Goal: Information Seeking & Learning: Learn about a topic

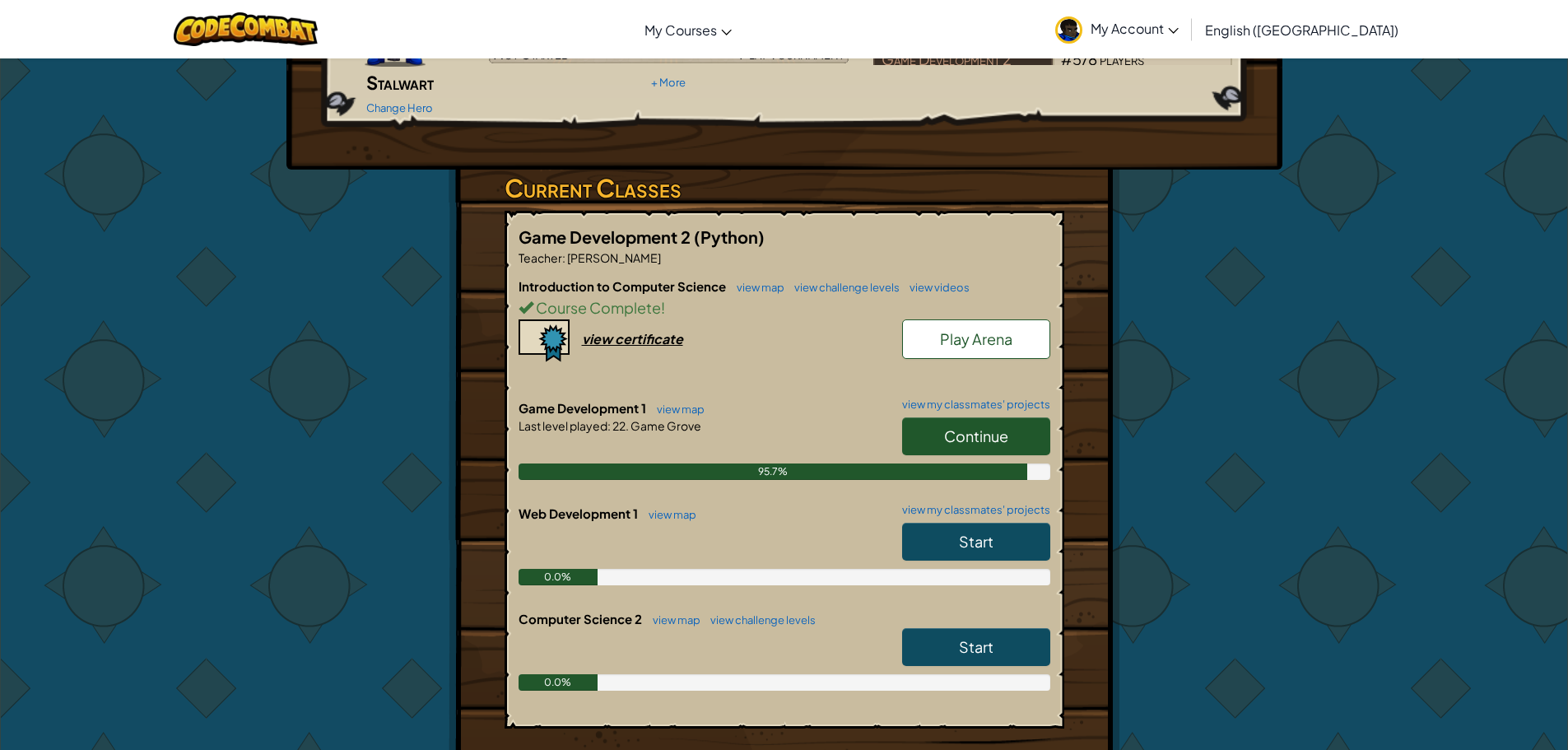
scroll to position [164, 0]
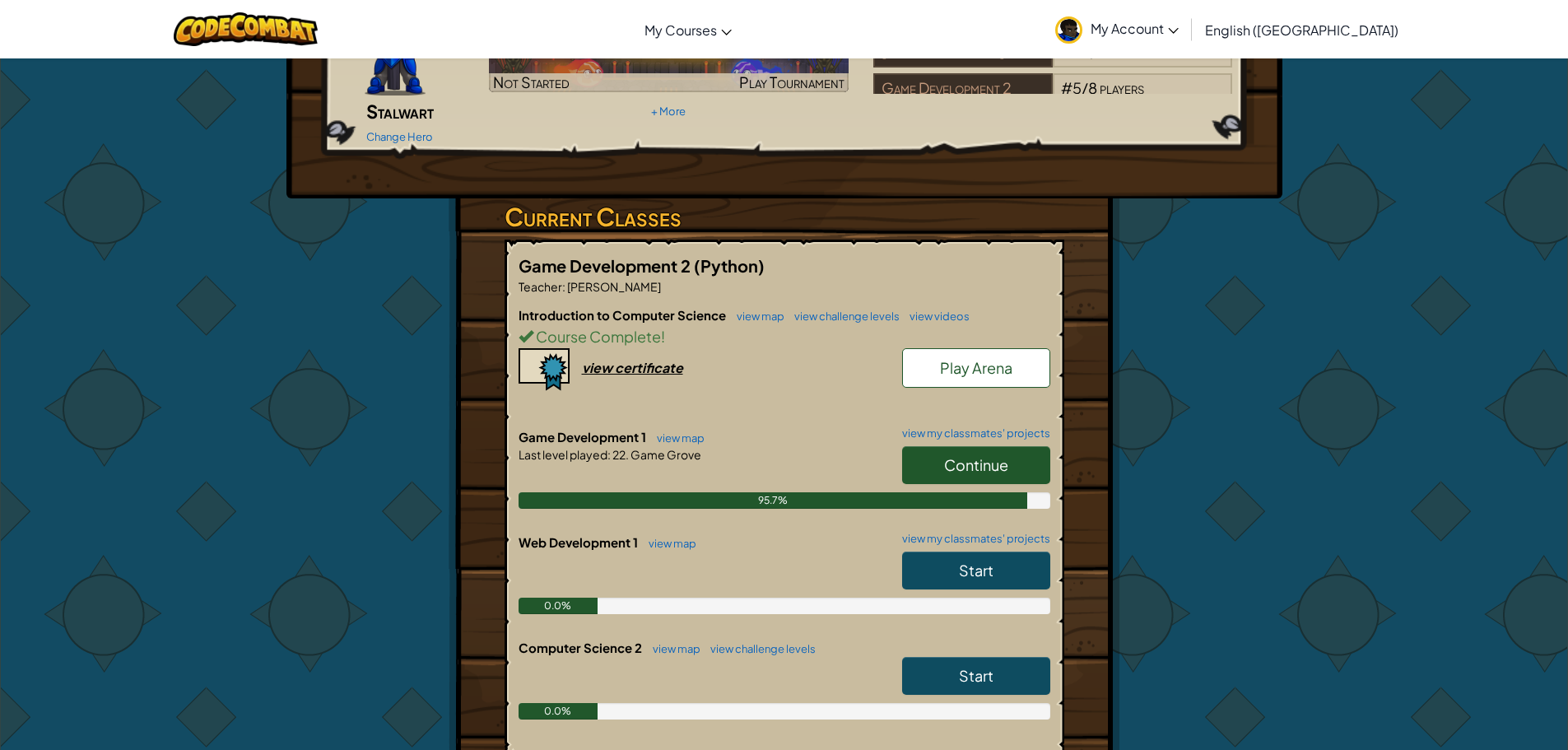
click at [986, 455] on span "Continue" at bounding box center [976, 465] width 64 height 19
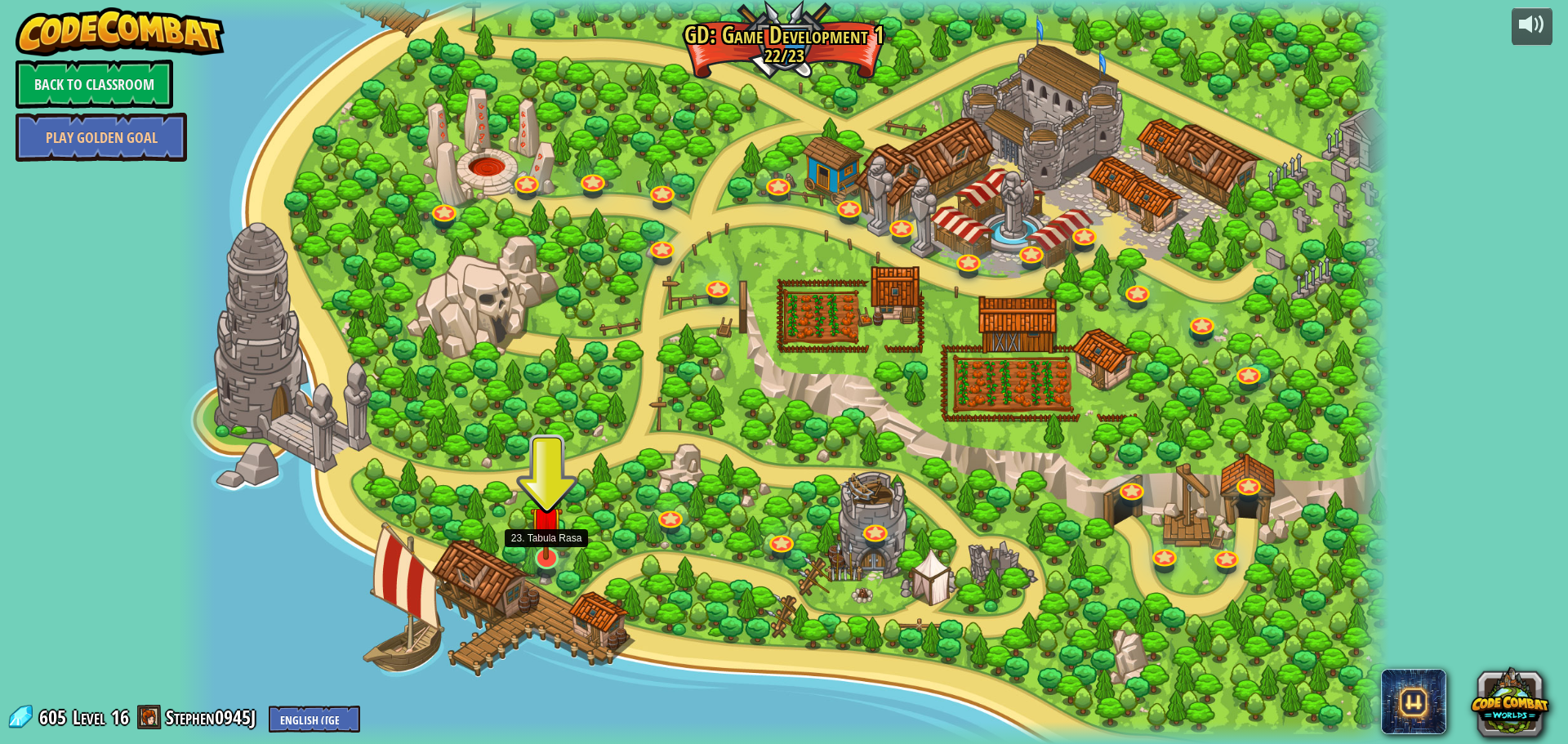
click at [559, 548] on img at bounding box center [546, 522] width 33 height 75
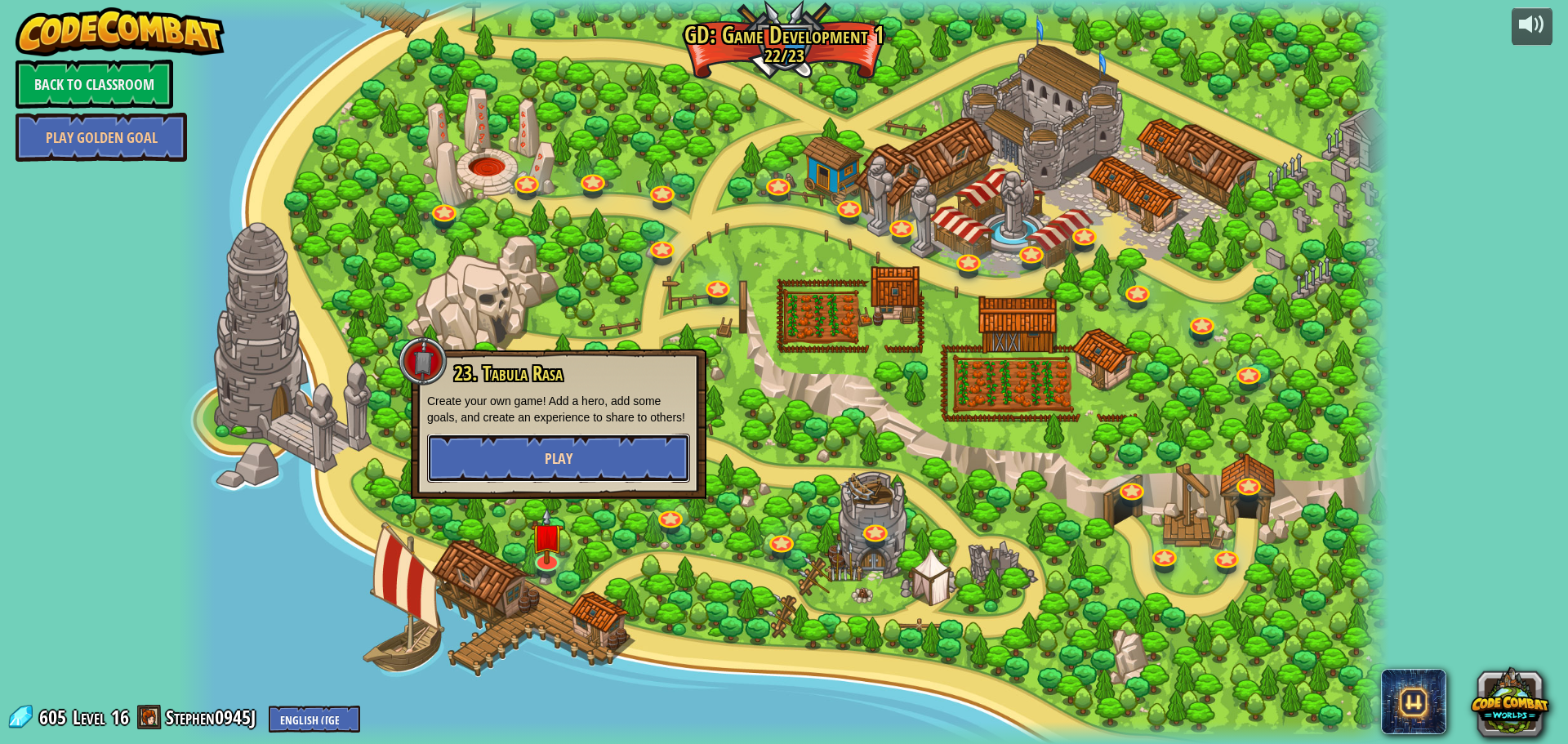
click at [582, 455] on button "Play" at bounding box center [559, 458] width 263 height 49
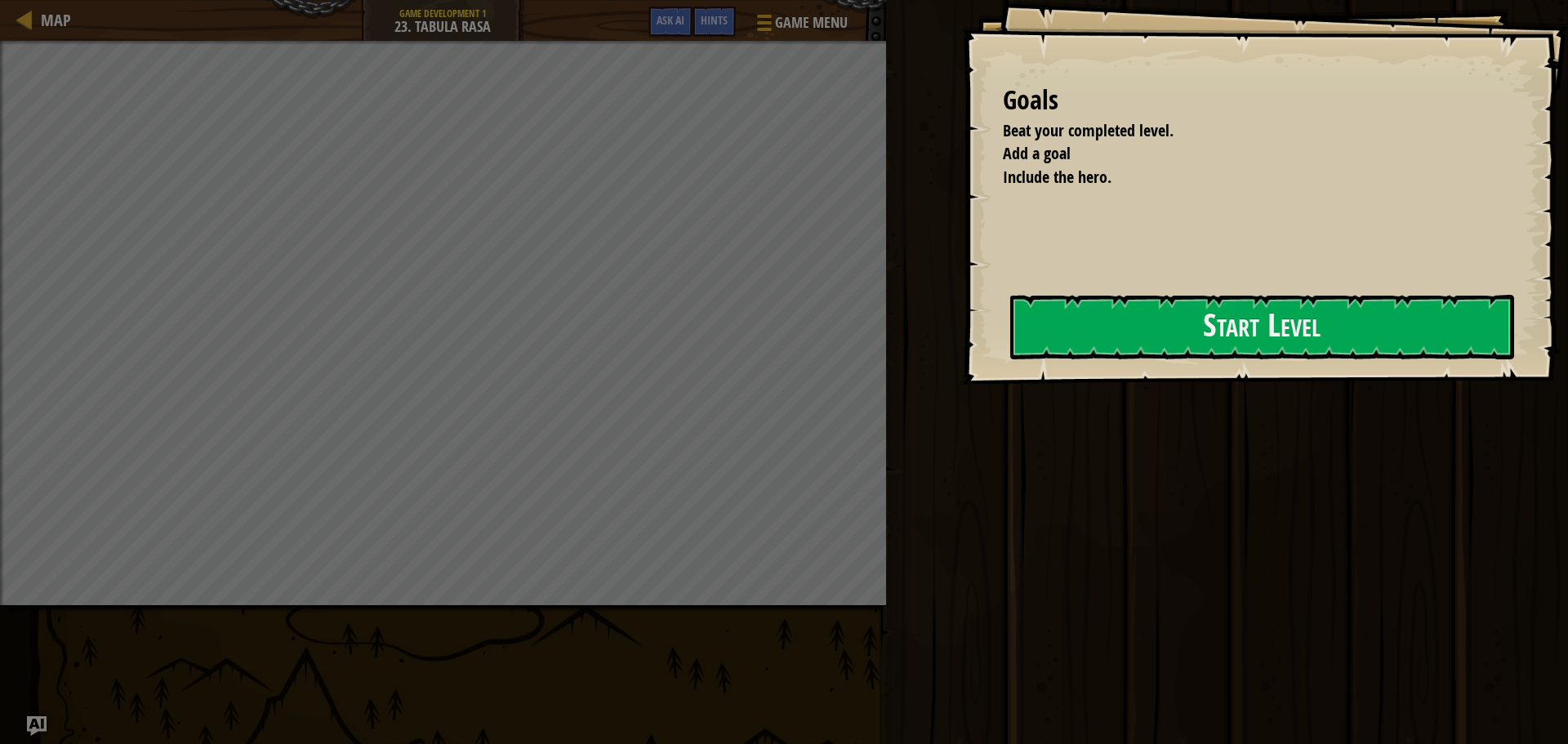
click at [1015, 370] on div "Goals Beat your completed level. Add a goal Include the hero. Start Level Error…" at bounding box center [1264, 192] width 606 height 385
click at [1130, 324] on button "Start Level" at bounding box center [1262, 327] width 504 height 64
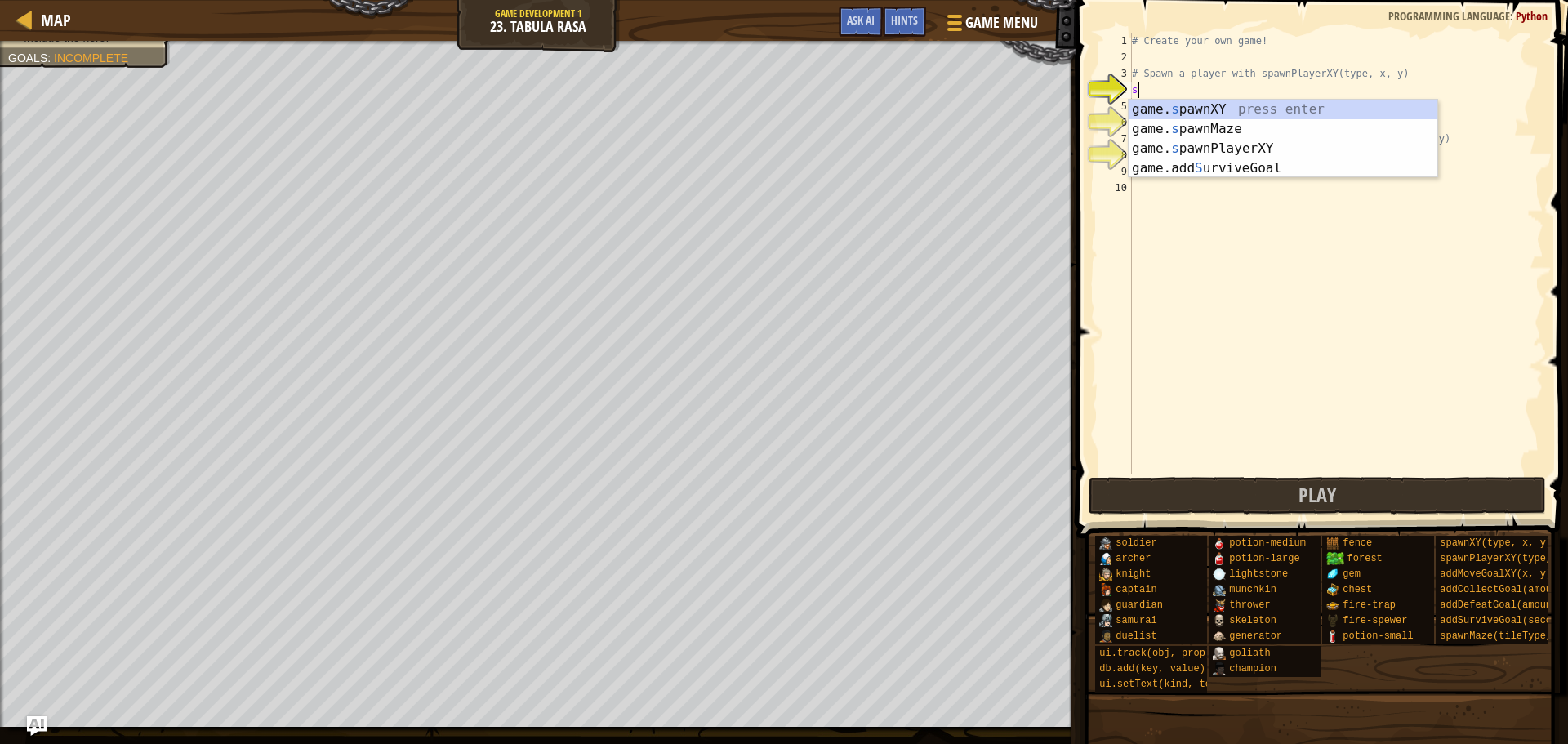
scroll to position [7, 0]
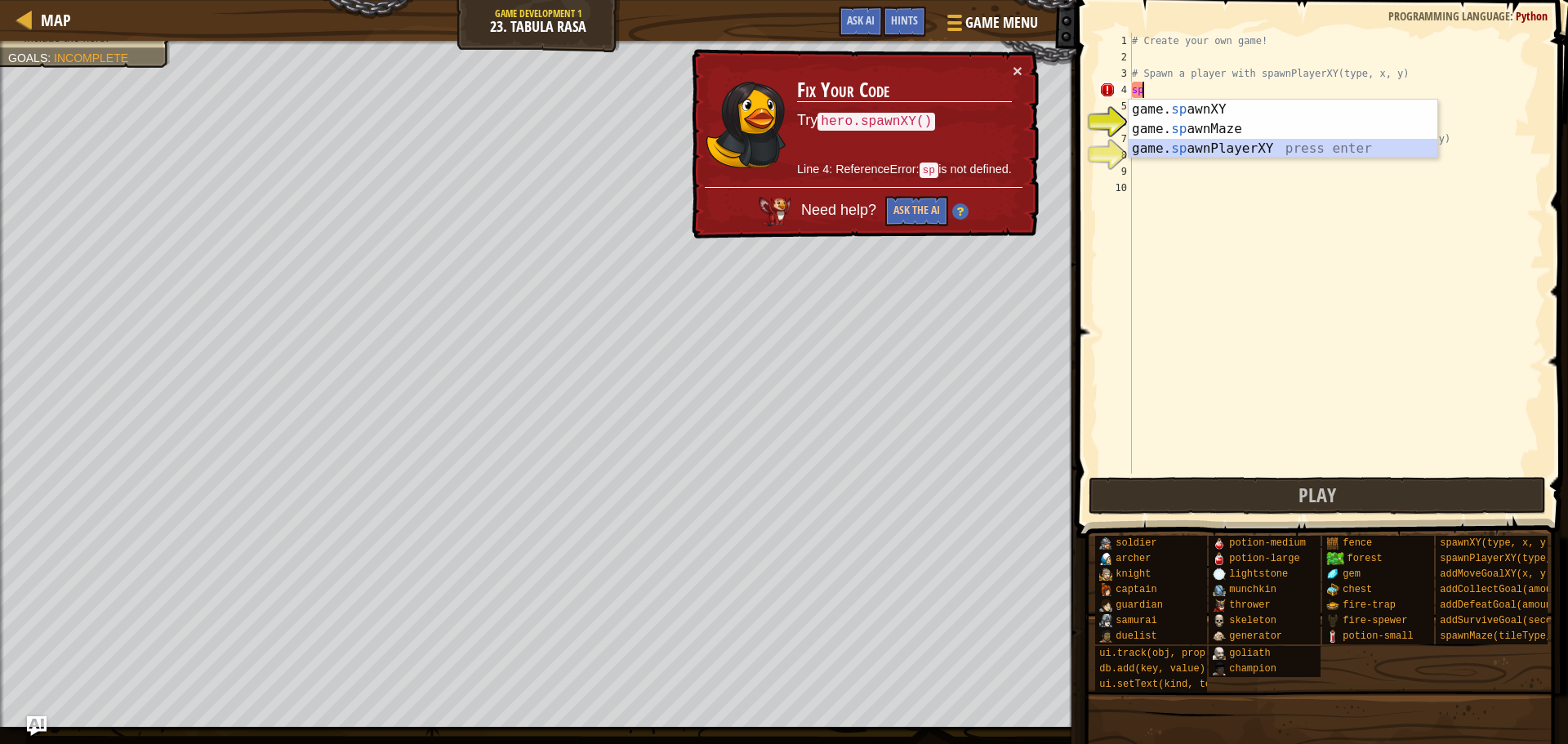
drag, startPoint x: 1304, startPoint y: 156, endPoint x: 1298, endPoint y: 149, distance: 9.2
click at [1300, 150] on div "game. sp awnXY press enter game. sp awnMaze press enter game. sp awnPlayerXY pr…" at bounding box center [1283, 148] width 309 height 98
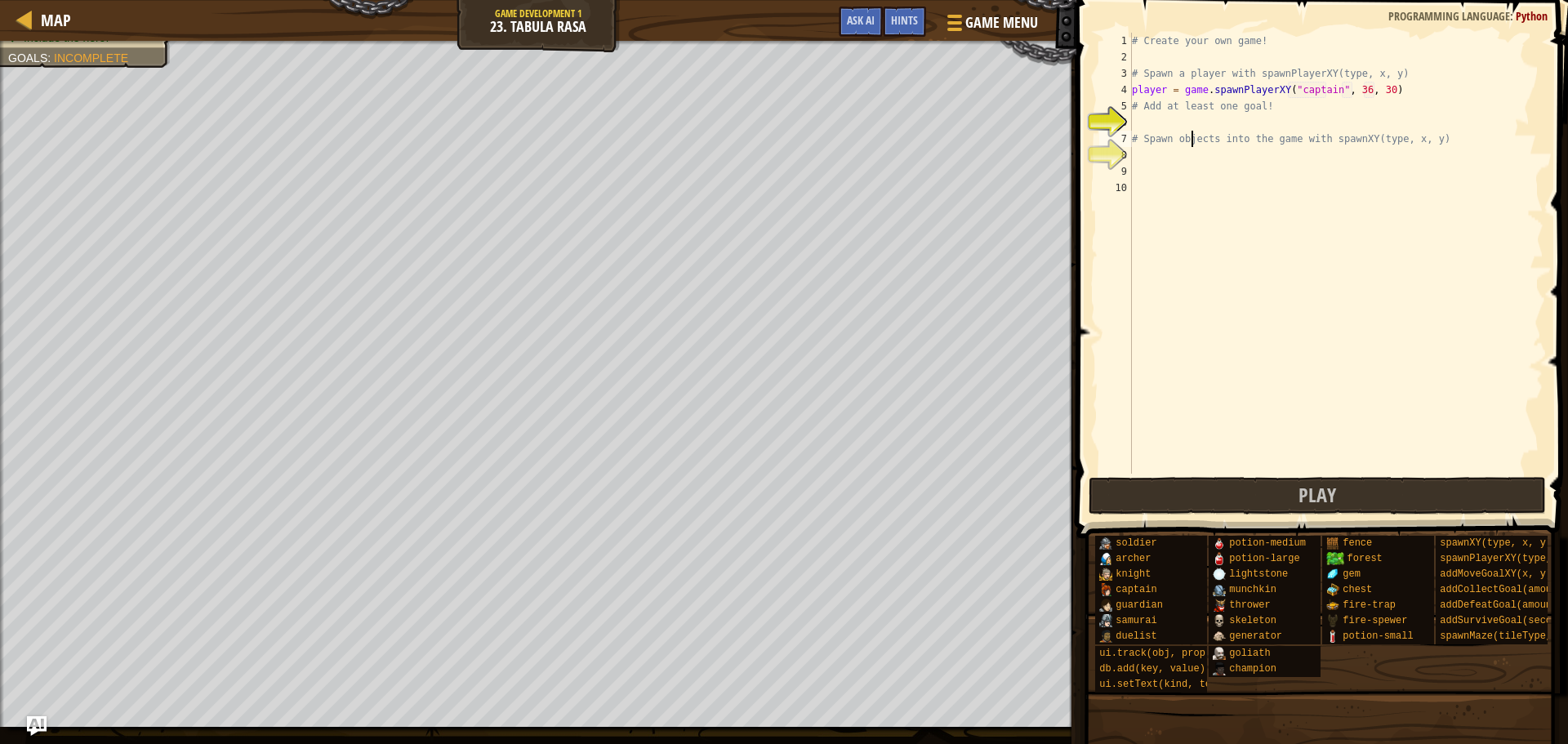
click at [1193, 129] on div "# Create your own game! # Spawn a player with spawnPlayerXY(type, x, y) player …" at bounding box center [1336, 269] width 415 height 474
type textarea "# Spawn objects into the game with spawnXY(type, x, y)"
click at [1175, 123] on div "# Create your own game! # Spawn a player with spawnPlayerXY(type, x, y) player …" at bounding box center [1336, 253] width 415 height 441
type textarea "a"
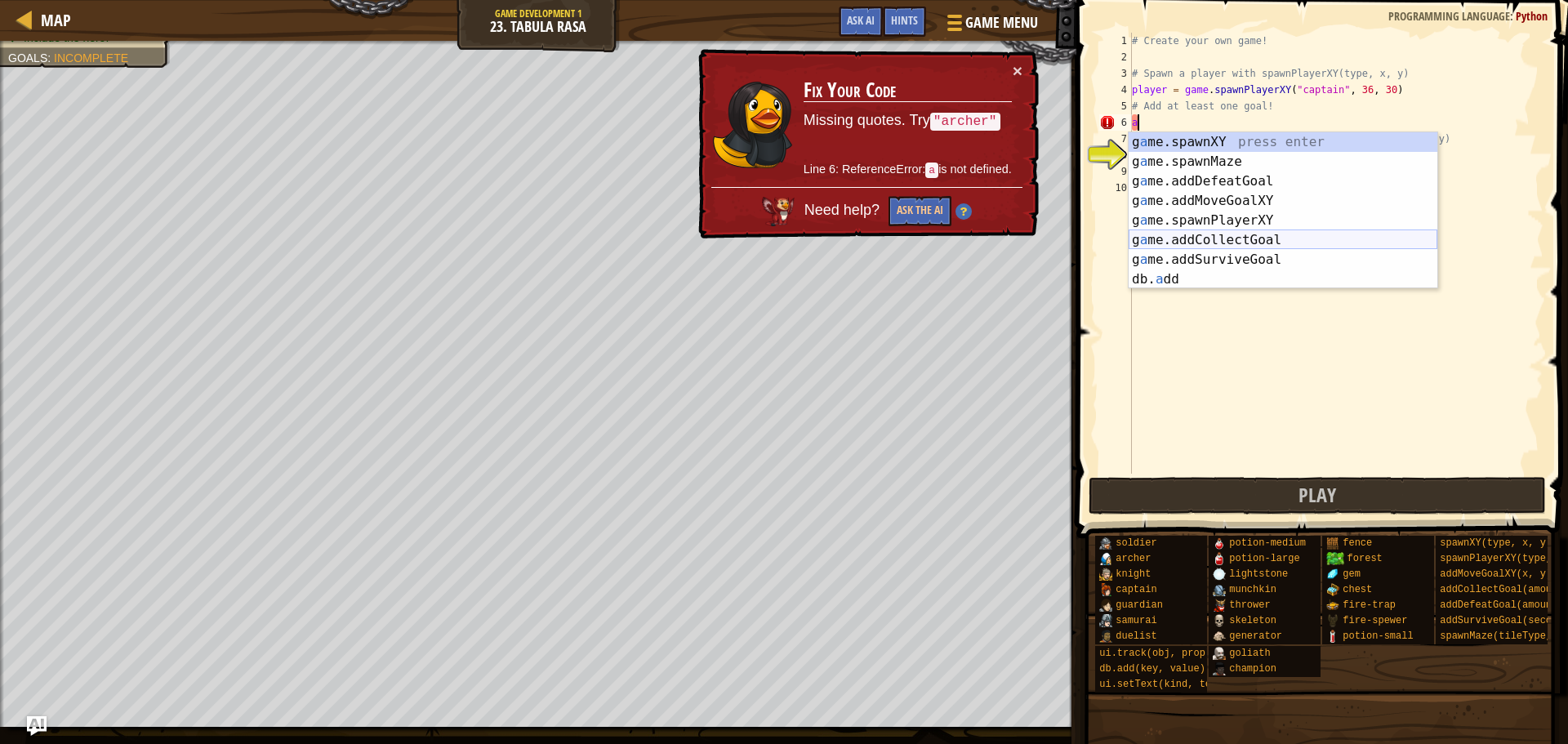
click at [1235, 239] on div "g a me.spawnXY press enter g a me.spawnMaze press enter g a me.addDefeatGoal pr…" at bounding box center [1283, 230] width 309 height 196
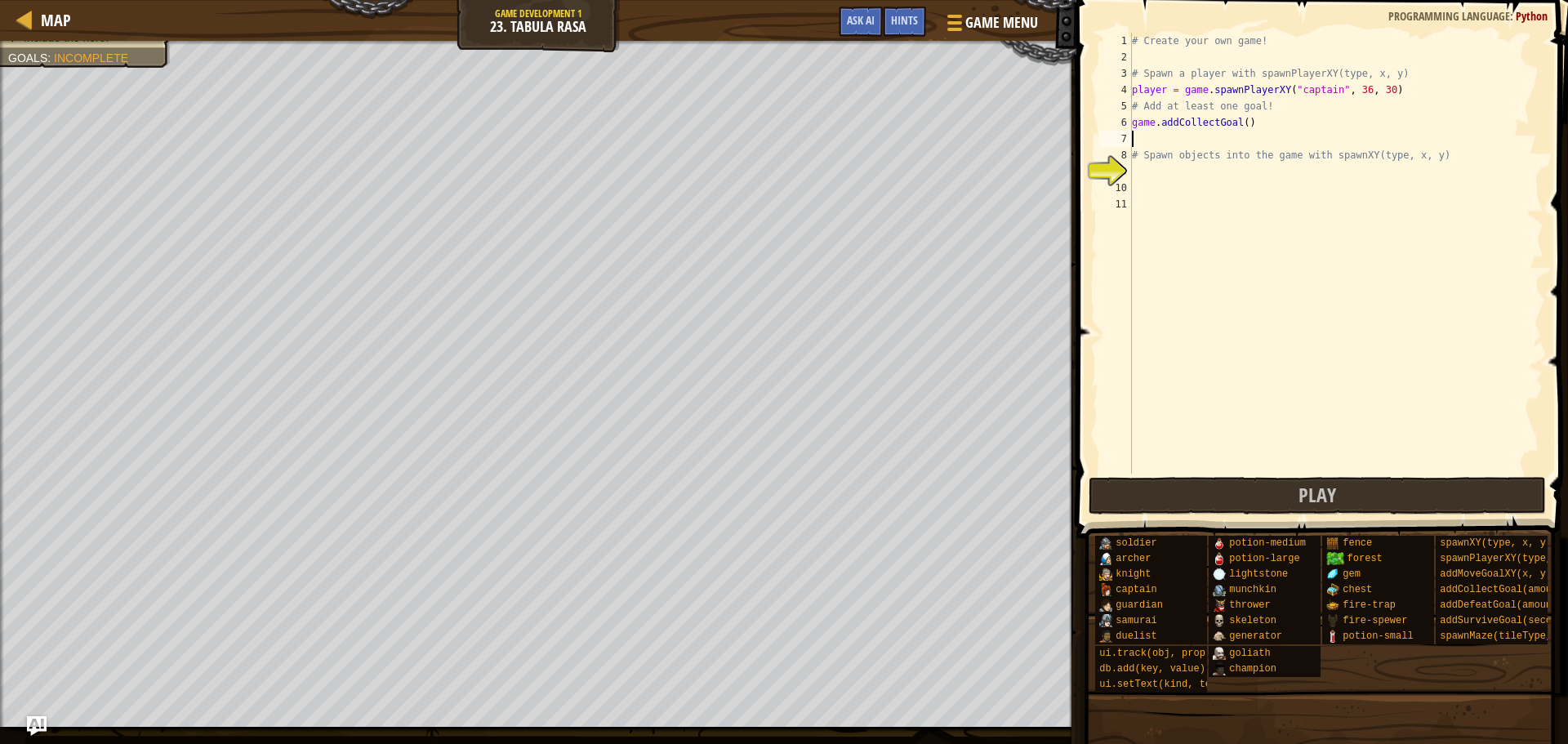
click at [1169, 183] on div "# Create your own game! # Spawn a player with spawnPlayerXY(type, x, y) player …" at bounding box center [1336, 269] width 415 height 474
click at [1163, 171] on div "# Create your own game! # Spawn a player with spawnPlayerXY(type, x, y) player …" at bounding box center [1336, 269] width 415 height 474
type textarea "s"
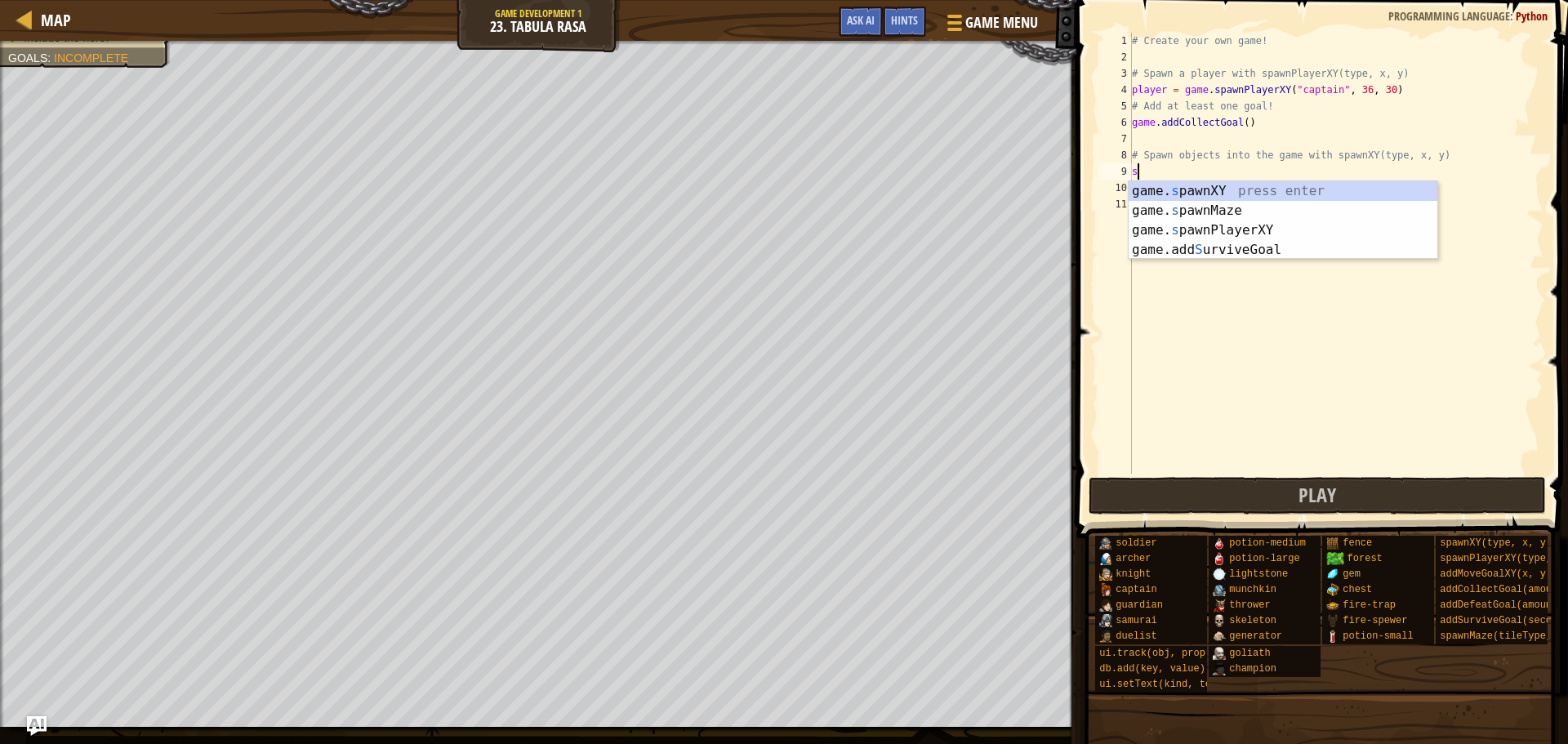
scroll to position [4, 1]
drag, startPoint x: 1163, startPoint y: 171, endPoint x: 1179, endPoint y: 185, distance: 21.3
drag, startPoint x: 1179, startPoint y: 185, endPoint x: 1156, endPoint y: 290, distance: 107.5
click at [1156, 294] on div "# Create your own game! # Spawn a player with spawnPlayerXY(type, x, y) player …" at bounding box center [1336, 269] width 415 height 474
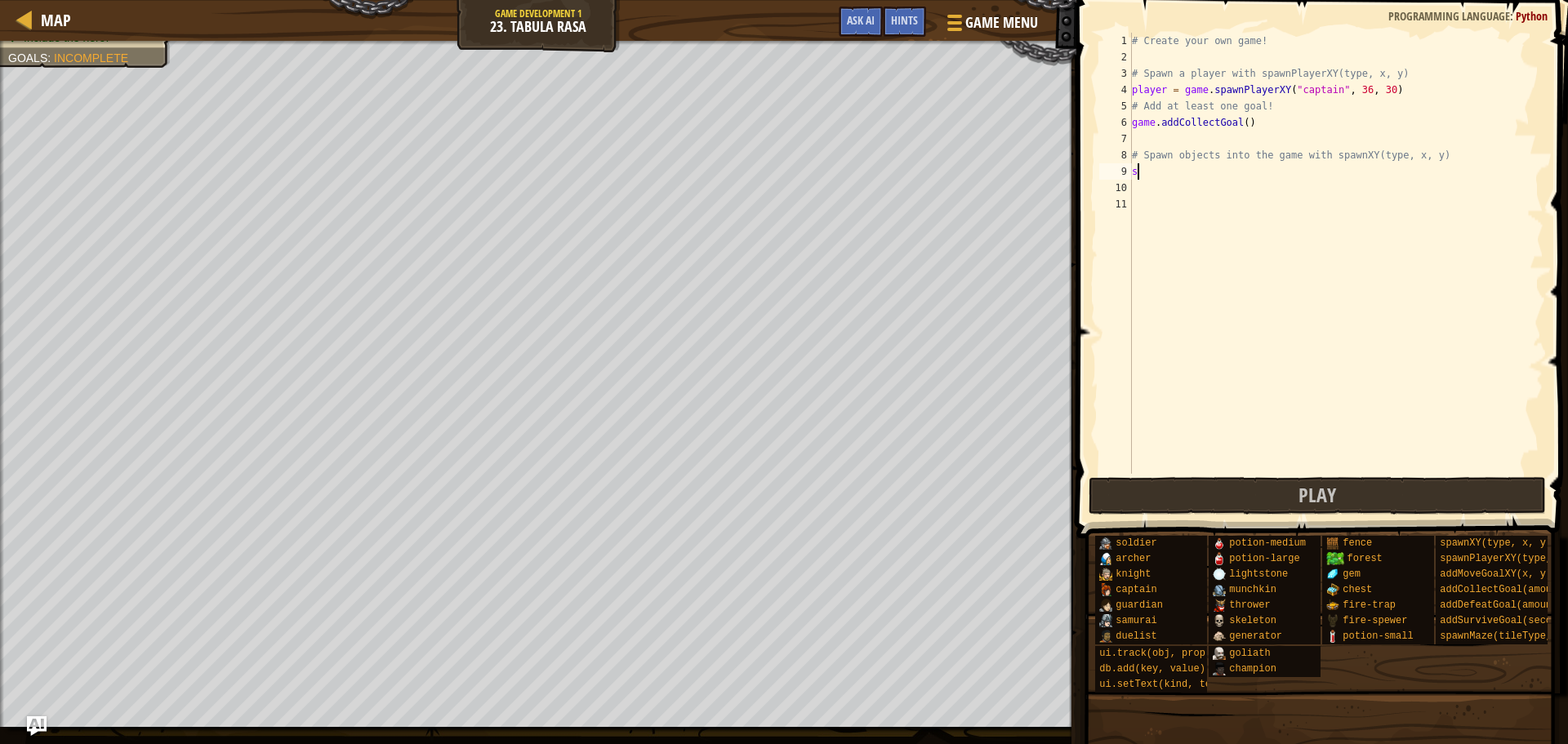
click at [1169, 176] on div "# Create your own game! # Spawn a player with spawnPlayerXY(type, x, y) player …" at bounding box center [1336, 269] width 415 height 474
type textarea "s"
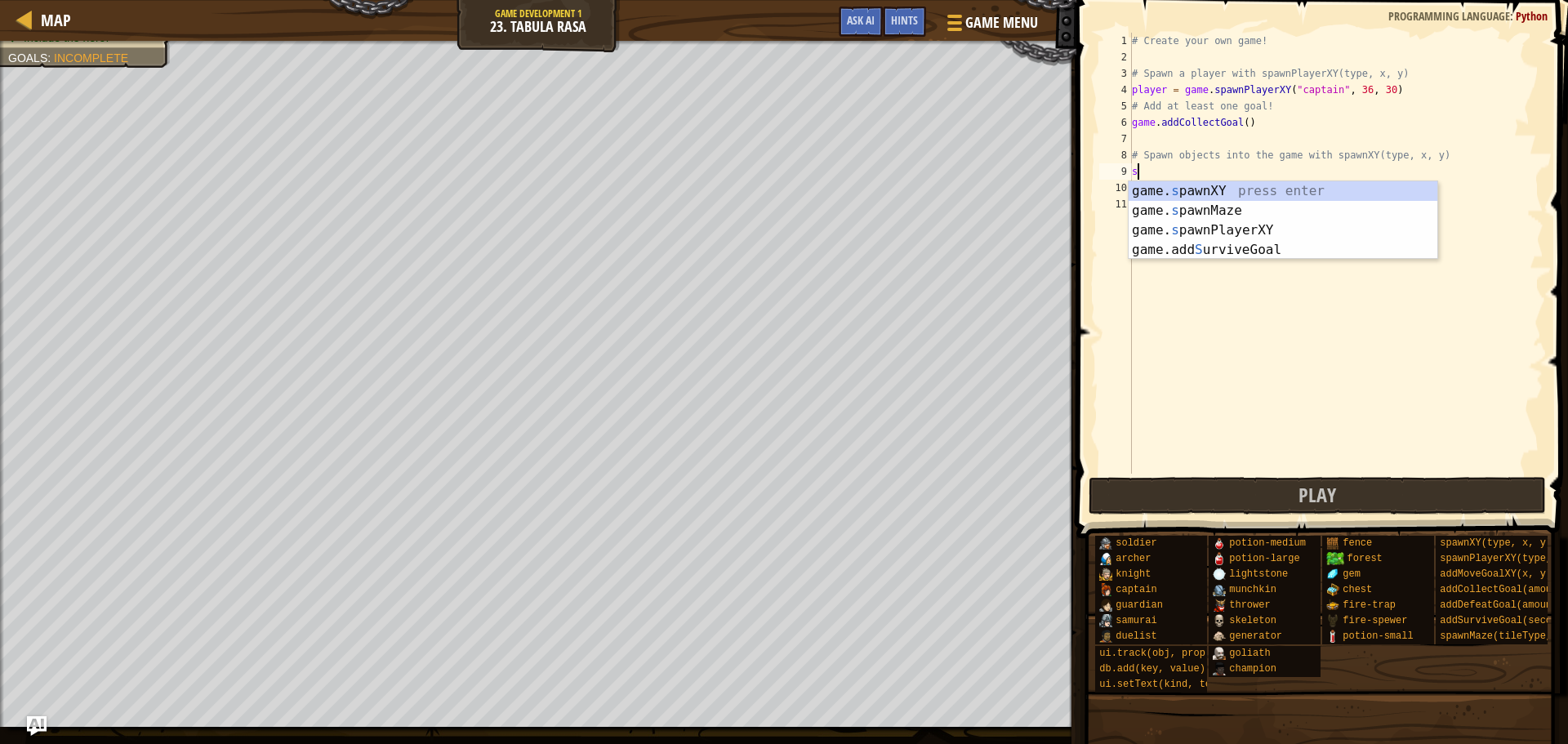
scroll to position [7, 0]
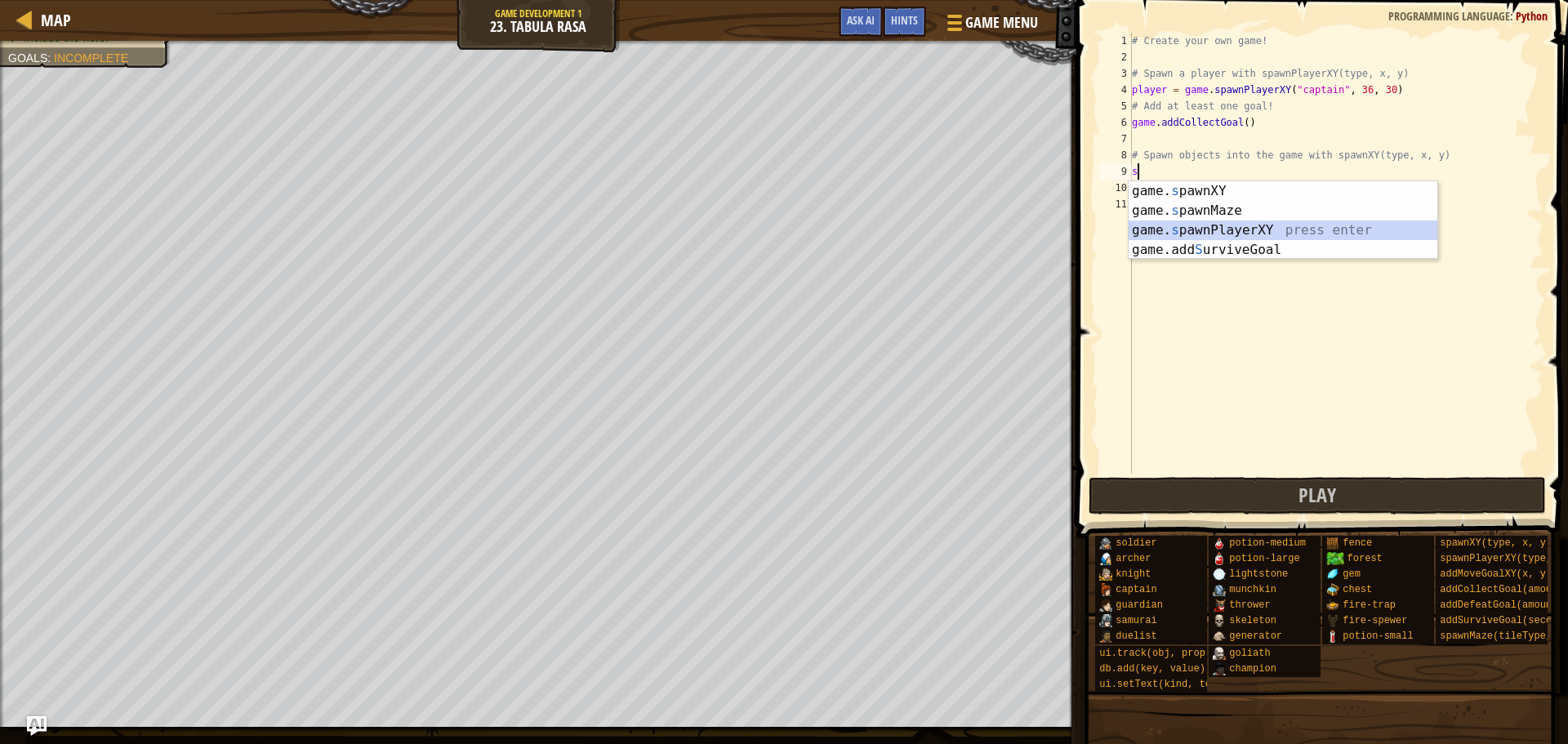
click at [1248, 237] on div "game. s pawnXY press enter game. s pawnMaze press enter game. s pawnPlayerXY pr…" at bounding box center [1283, 240] width 309 height 117
type textarea "player = game.spawnPlayerXY("captain", 36, 30)"
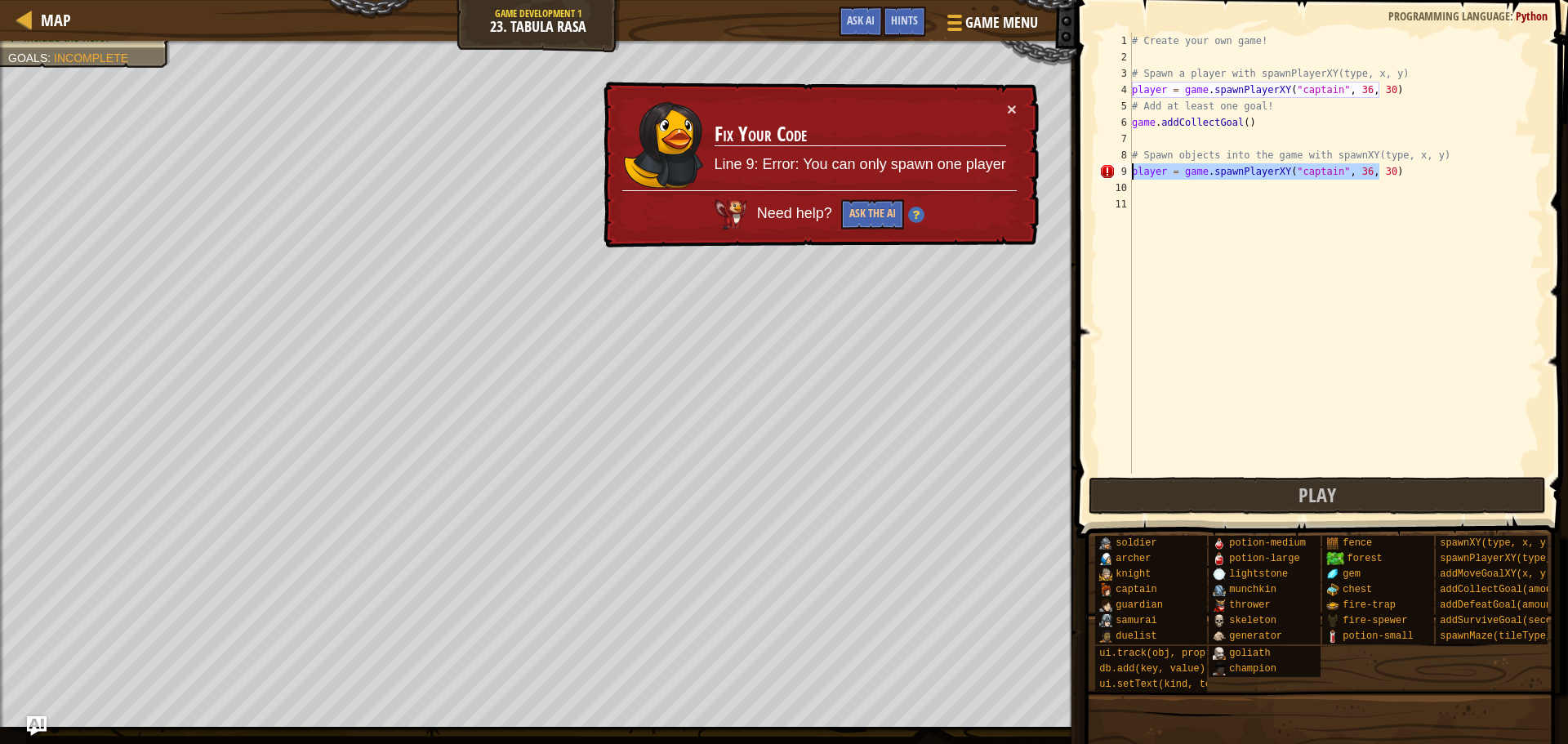
drag, startPoint x: 1414, startPoint y: 171, endPoint x: 1128, endPoint y: 169, distance: 286.0
click at [1128, 169] on div "player = game.spawnPlayerXY("captain", 36, 30) 1 2 3 4 5 6 7 8 9 10 11 # Create…" at bounding box center [1319, 253] width 448 height 441
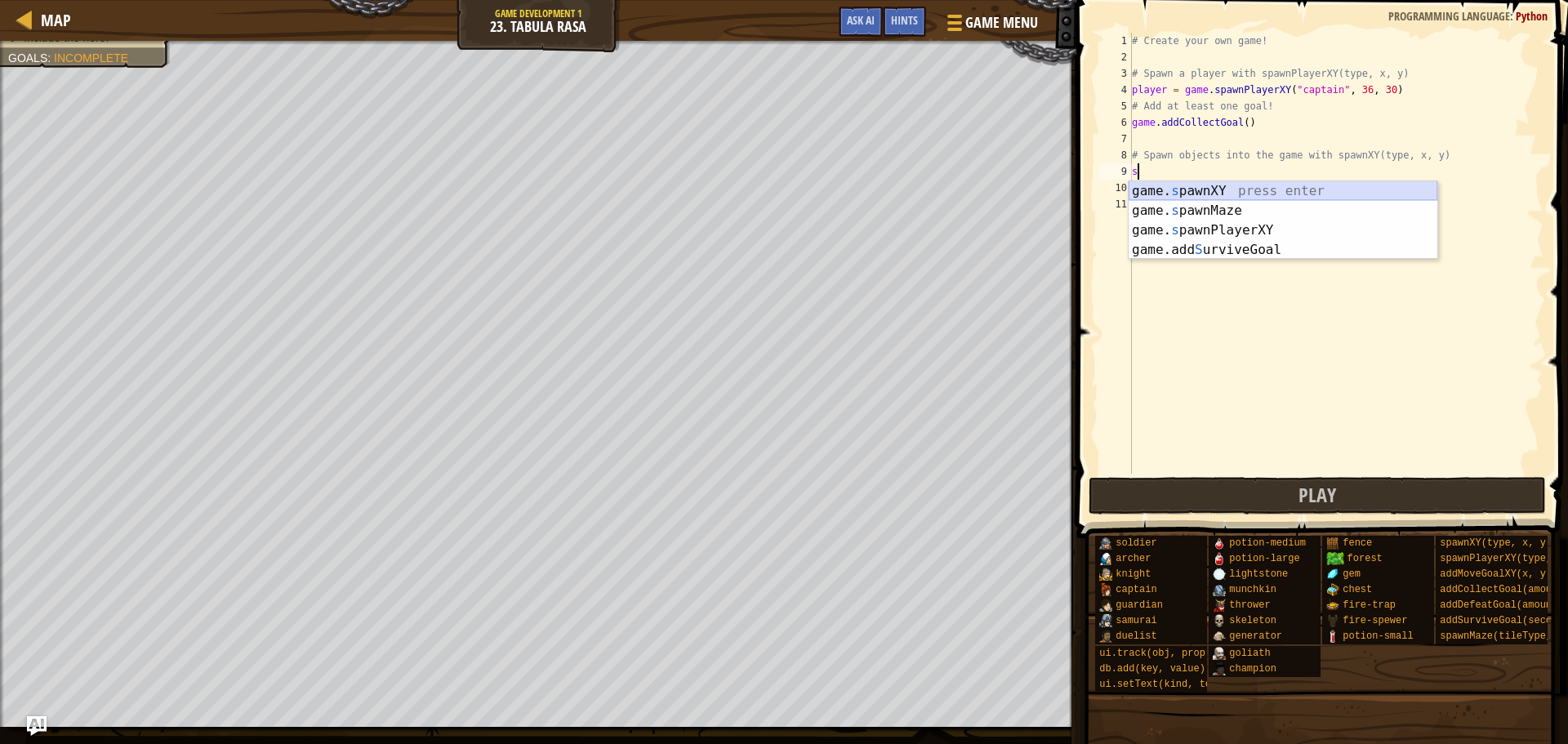
click at [1206, 189] on div "game. s pawnXY press enter game. s pawnMaze press enter game. s pawnPlayerXY pr…" at bounding box center [1283, 240] width 309 height 117
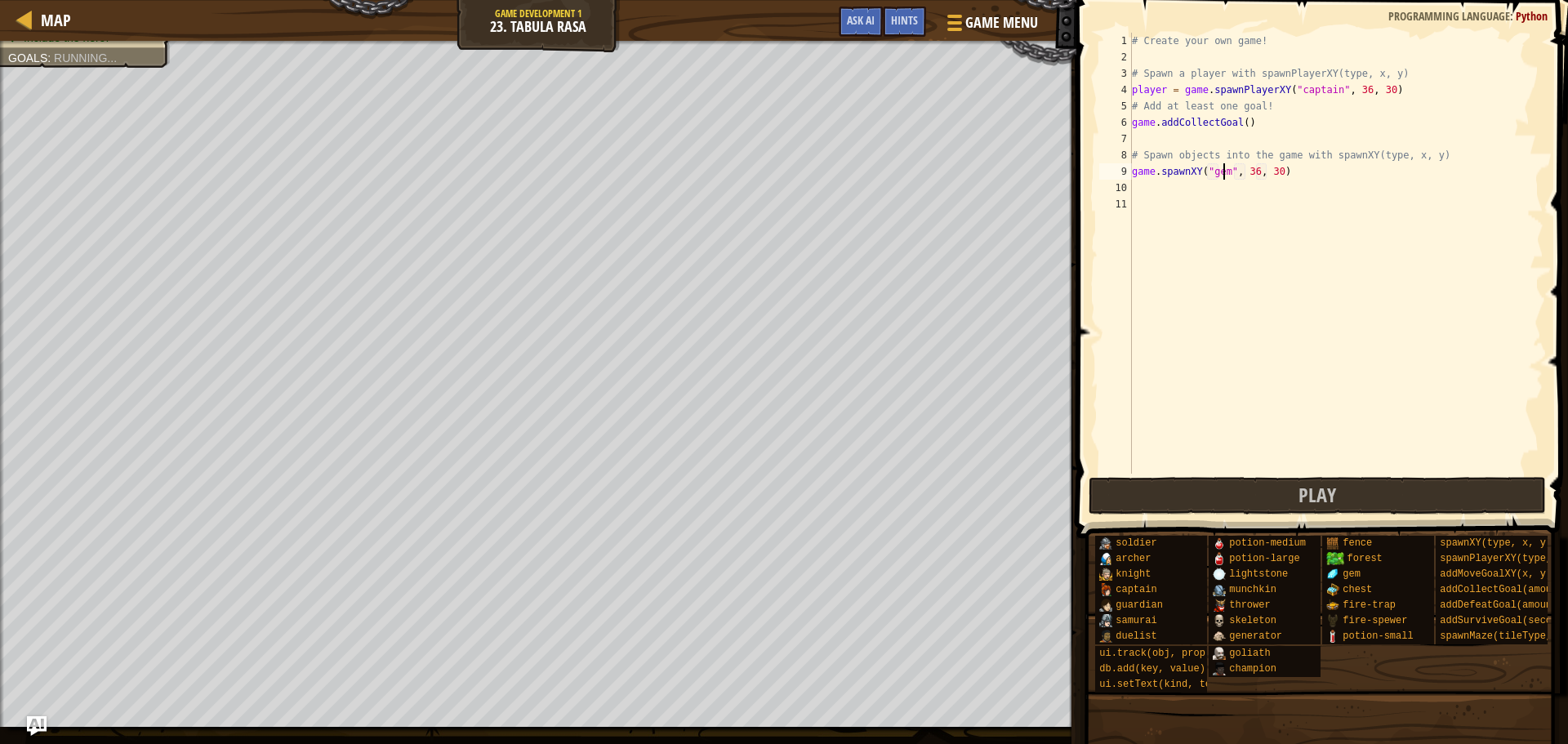
scroll to position [7, 7]
click at [637, 398] on div "Map Game Development 1 23. Tabula Rasa Game Menu Done Hints Ask AI 1 הההההההההה…" at bounding box center [784, 372] width 1568 height 744
click at [1249, 175] on div "# Create your own game! # Spawn a player with spawnPlayerXY(type, x, y) player …" at bounding box center [1336, 269] width 415 height 474
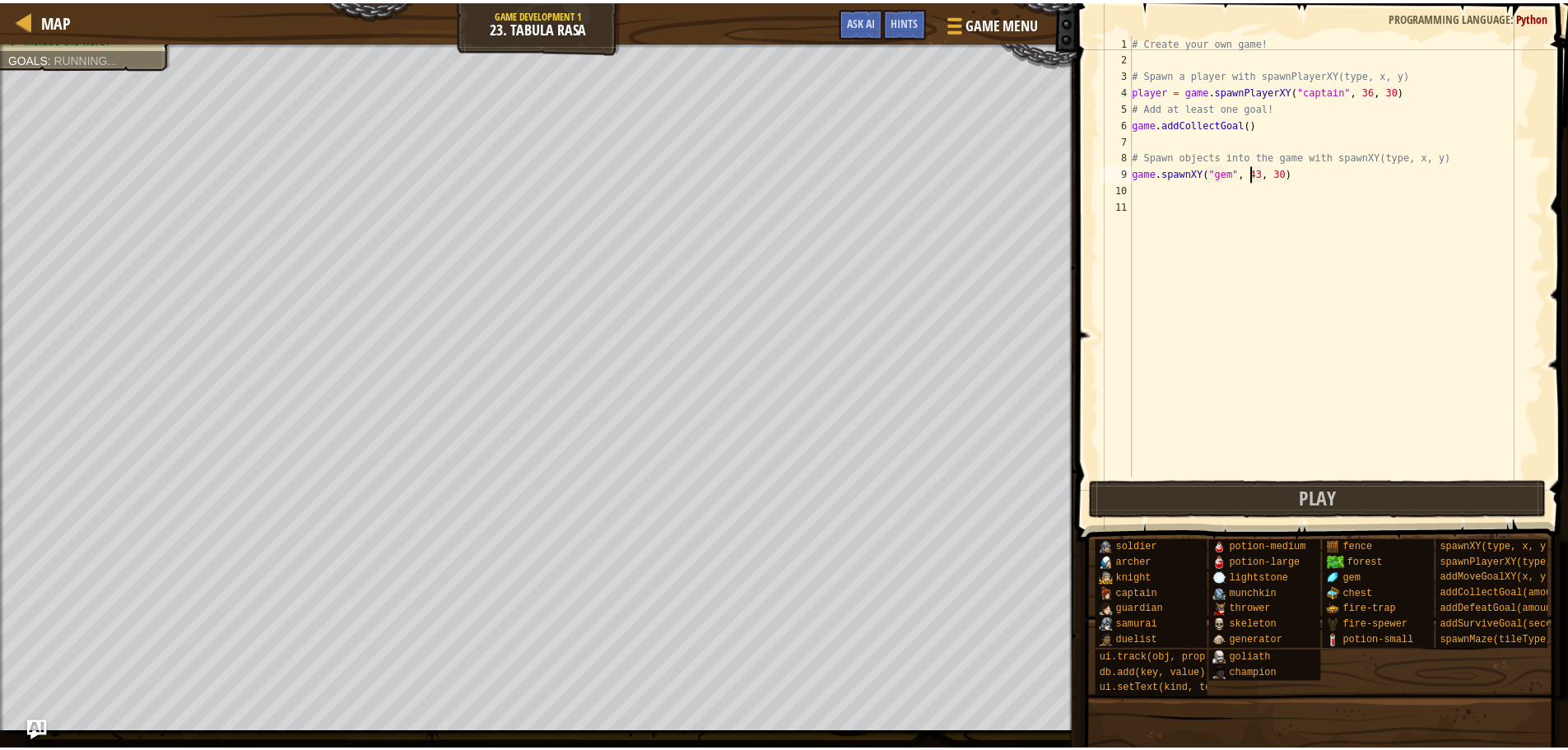
scroll to position [8, 10]
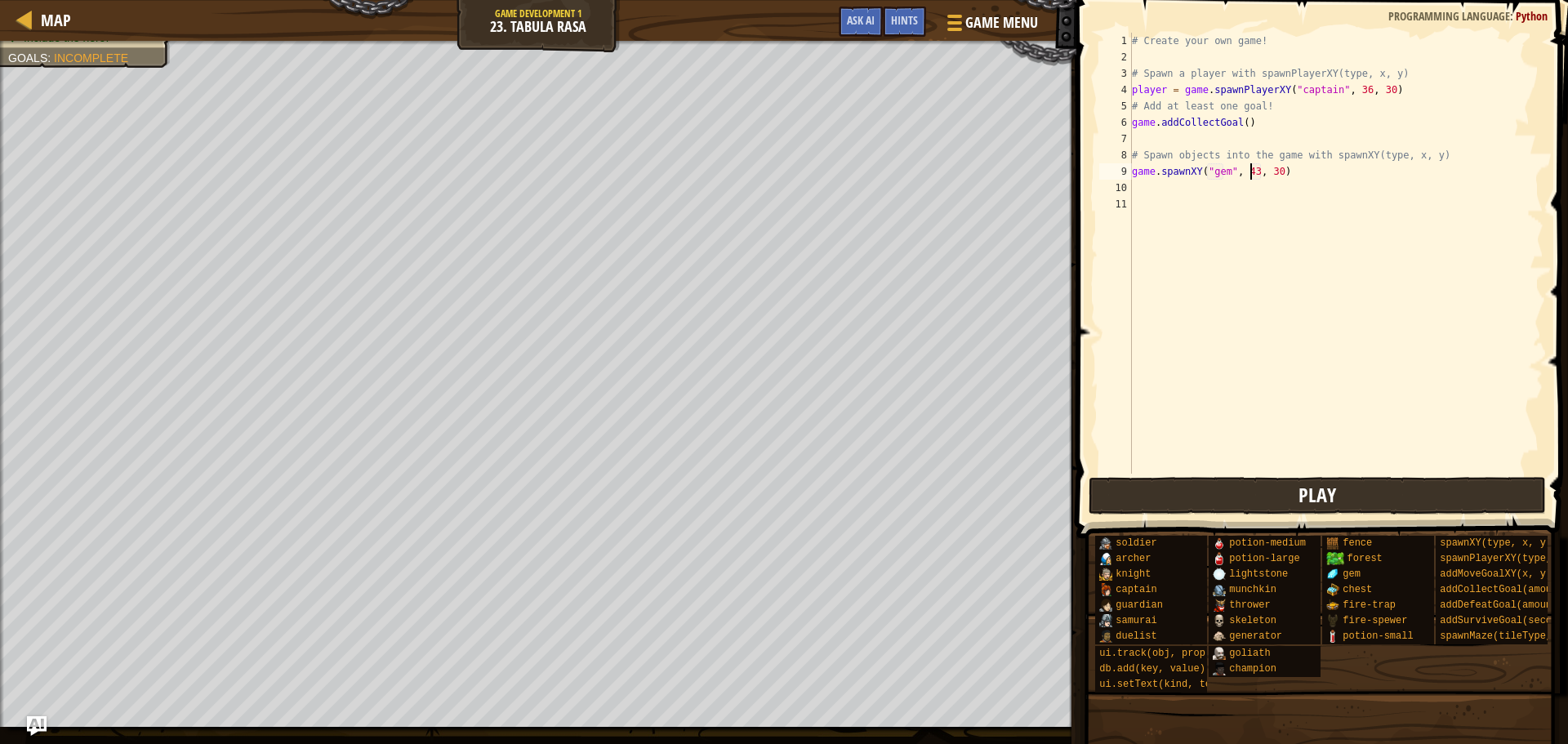
type textarea "game.spawnXY("gem", 43, 30)"
click at [1129, 484] on button "Play" at bounding box center [1318, 495] width 458 height 37
click at [1370, 489] on button "Done" at bounding box center [1427, 495] width 221 height 37
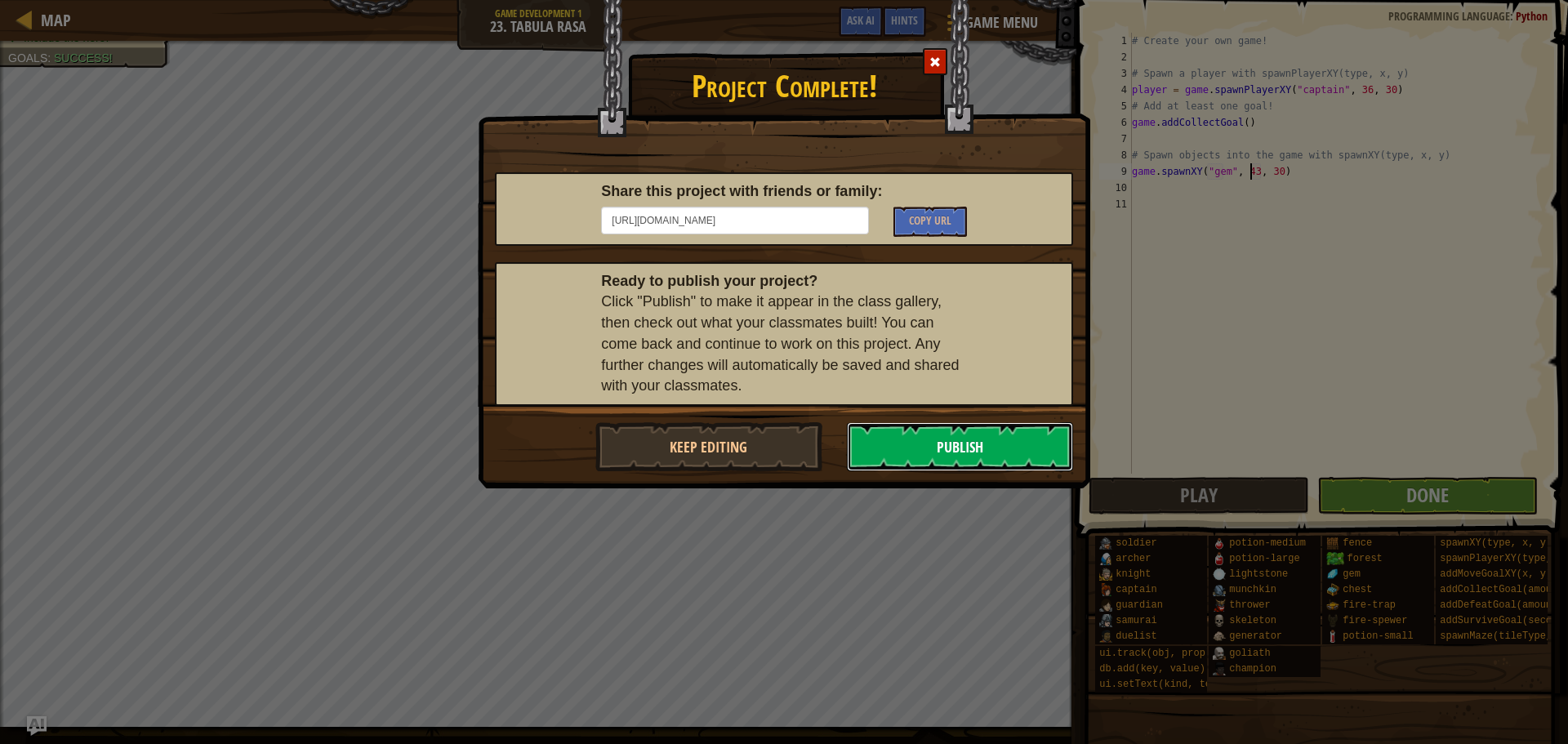
click at [905, 433] on button "Publish" at bounding box center [961, 447] width 227 height 49
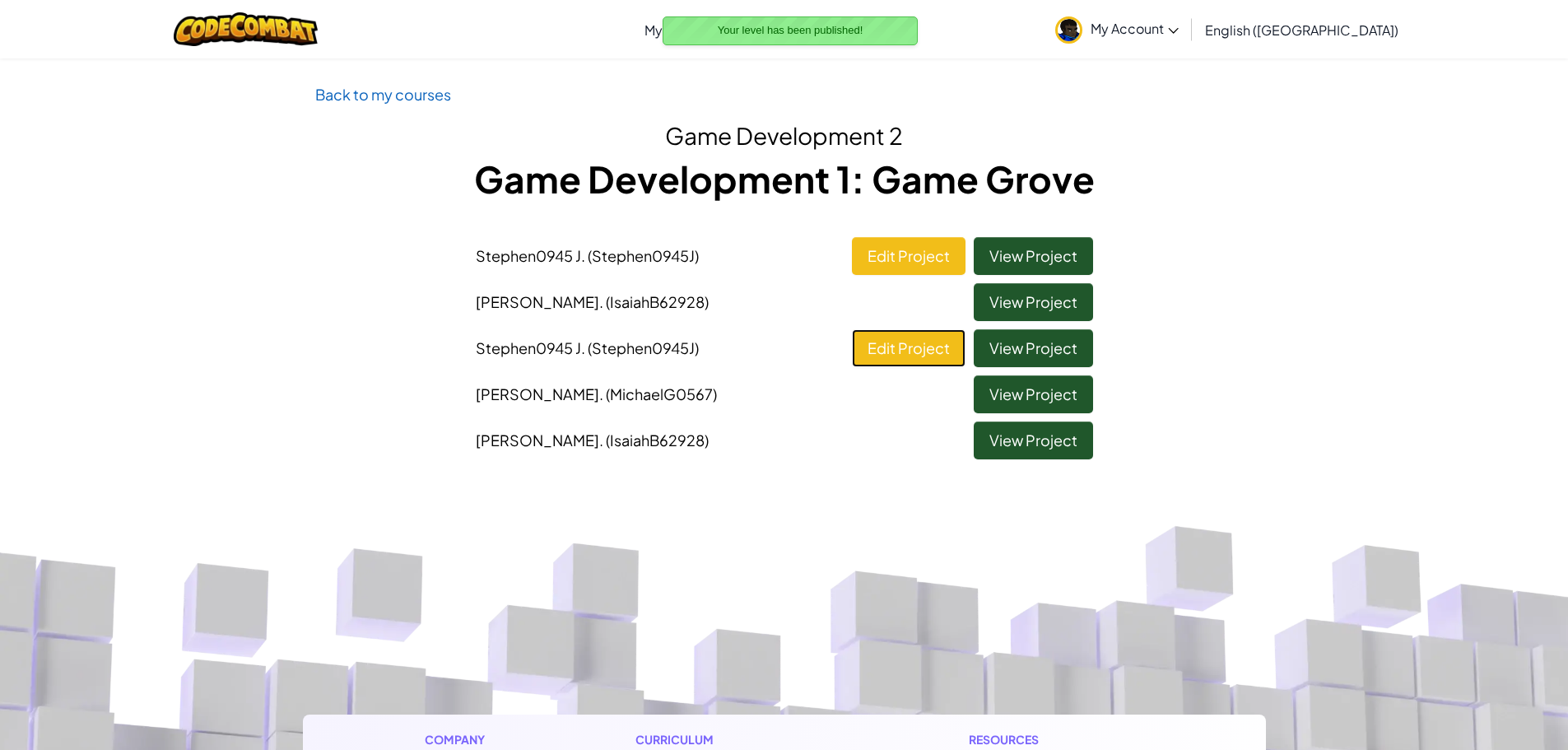
click at [895, 344] on link "Edit Project" at bounding box center [908, 348] width 114 height 38
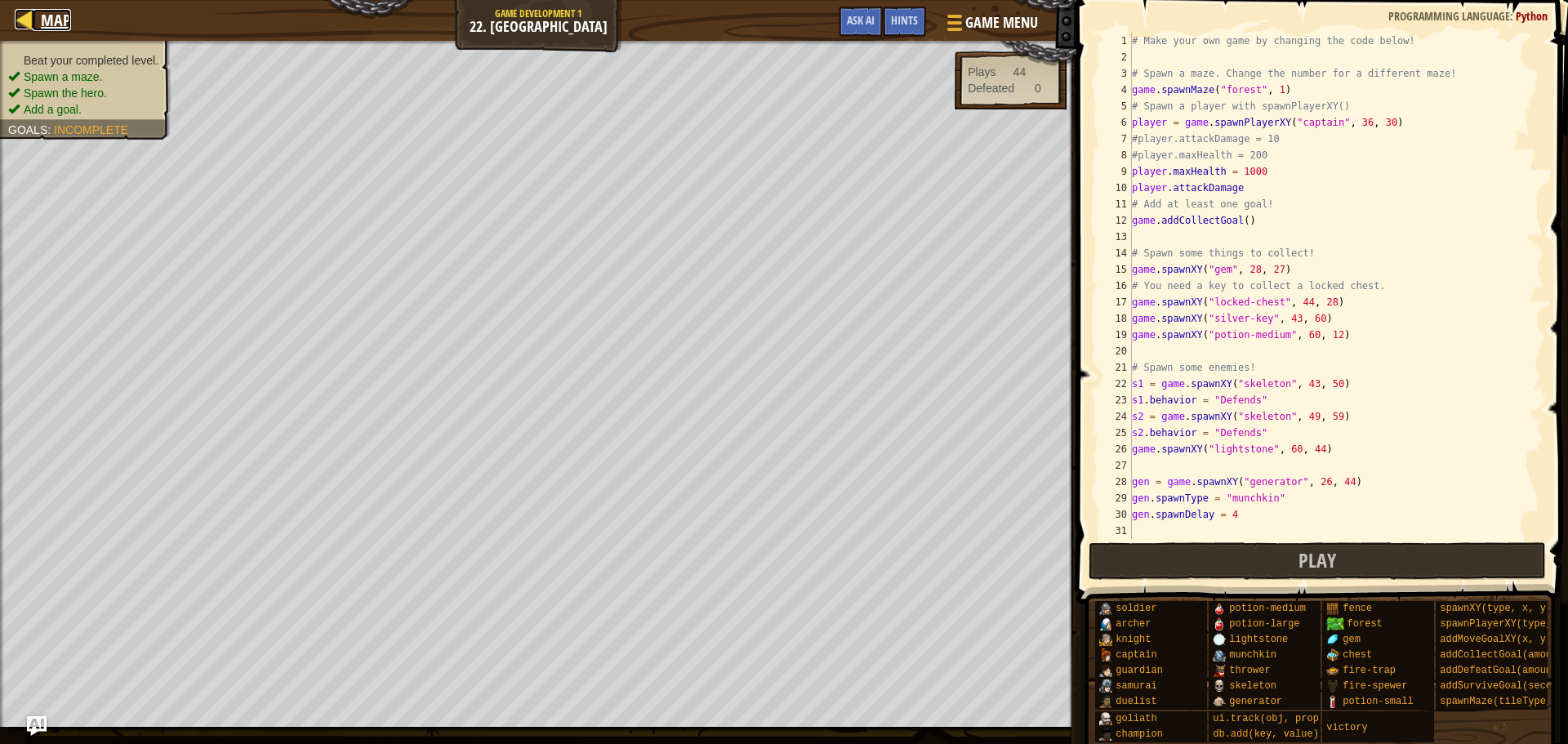
click at [18, 17] on div at bounding box center [25, 20] width 20 height 20
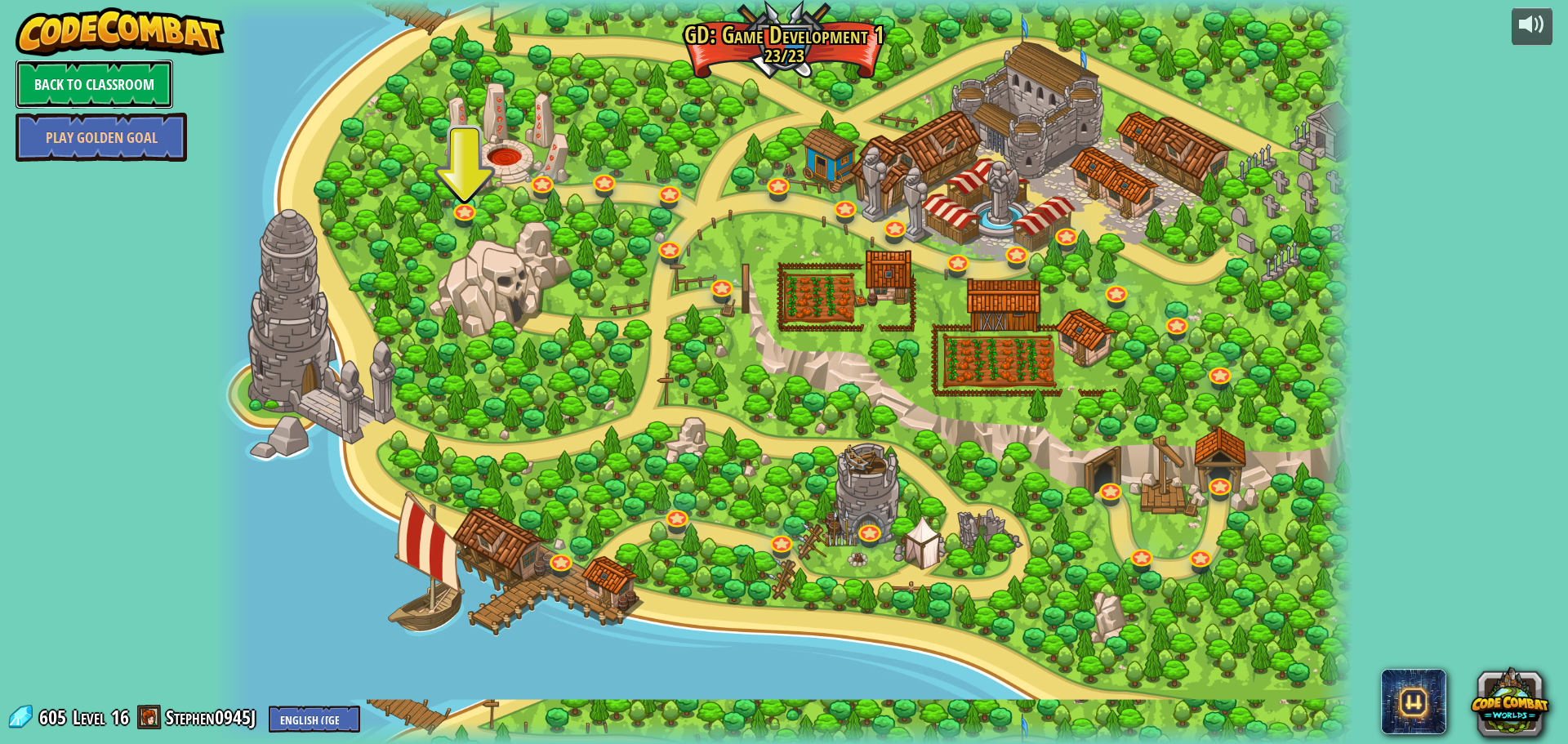
click at [101, 86] on link "Back to Classroom" at bounding box center [94, 84] width 157 height 49
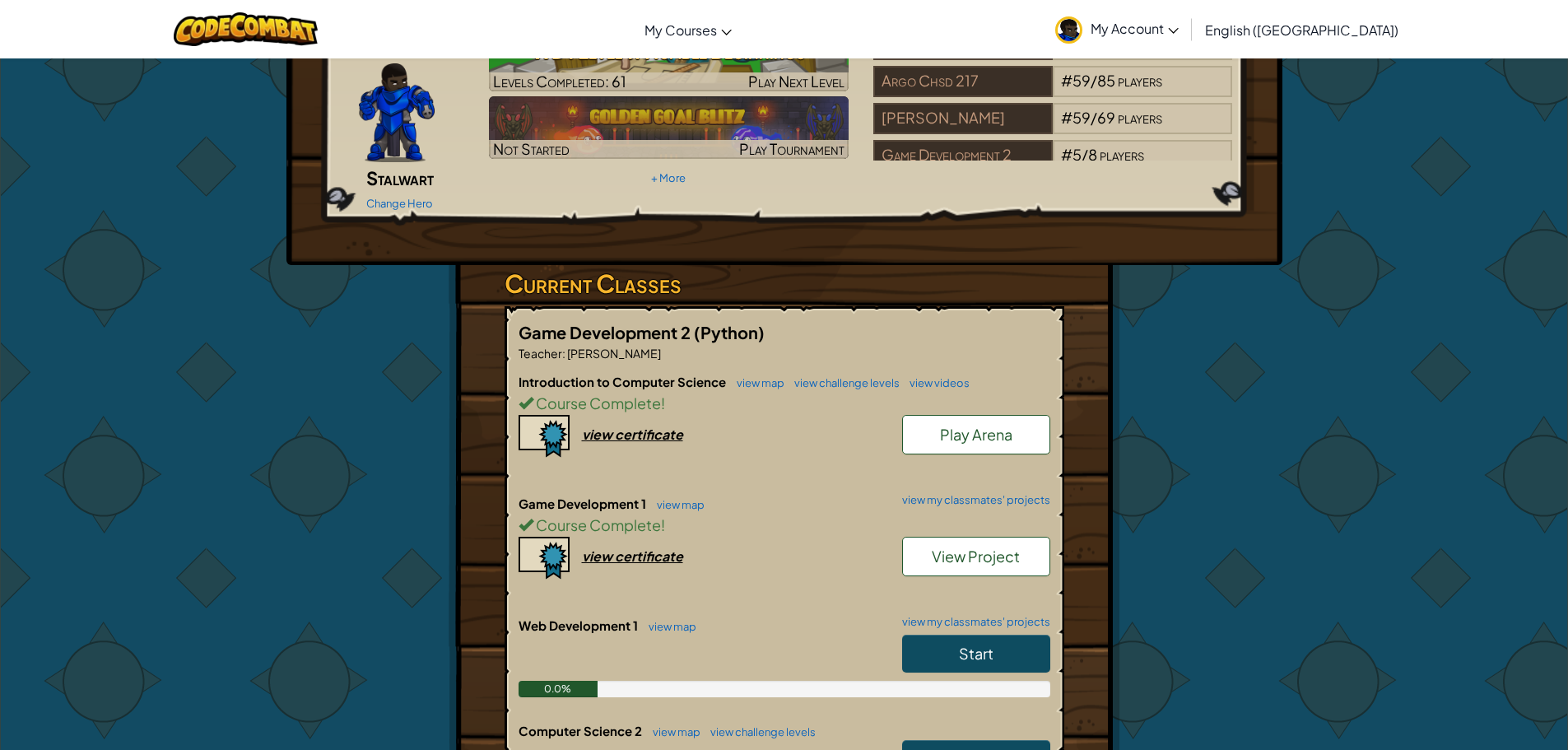
scroll to position [412, 0]
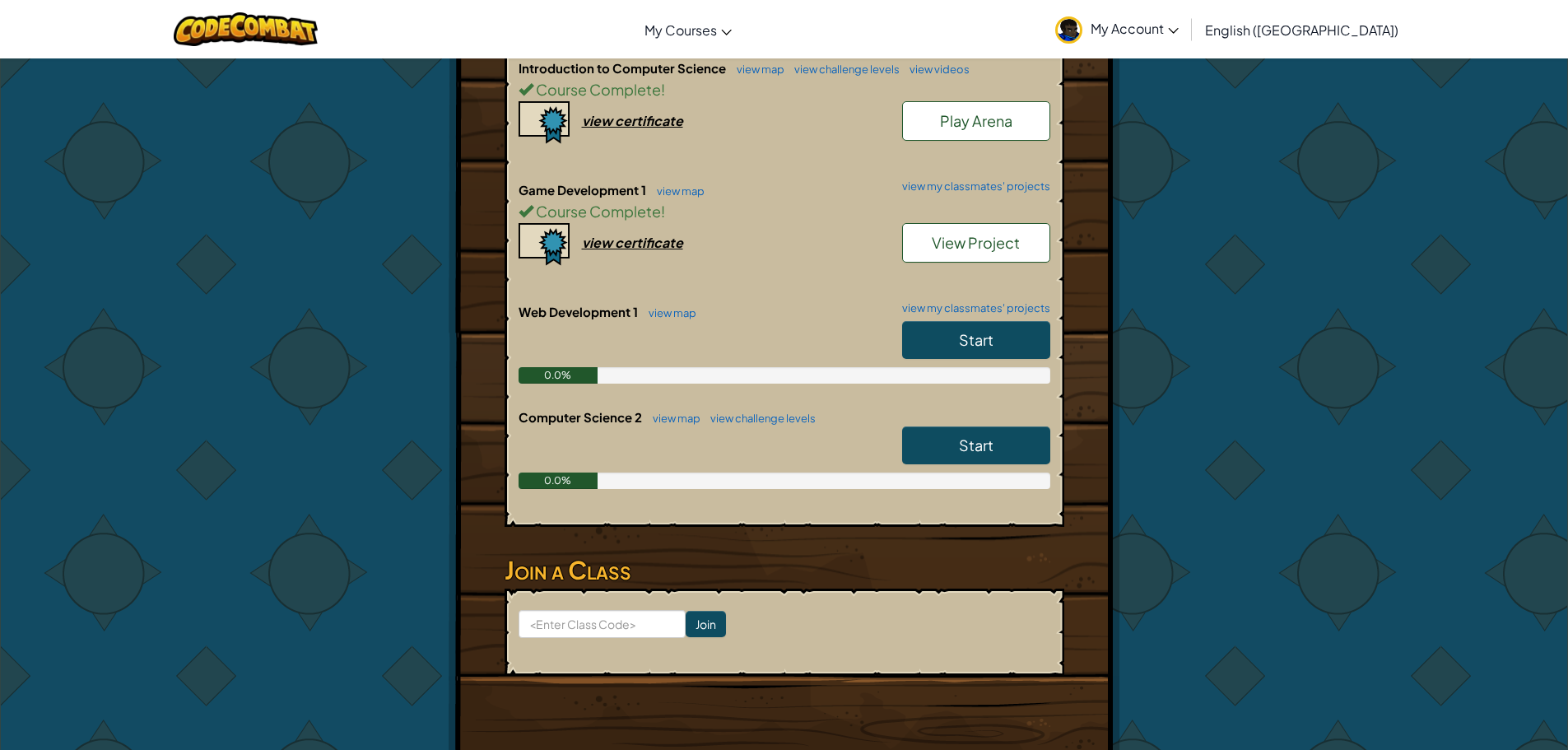
click at [946, 321] on link "Start" at bounding box center [977, 340] width 148 height 38
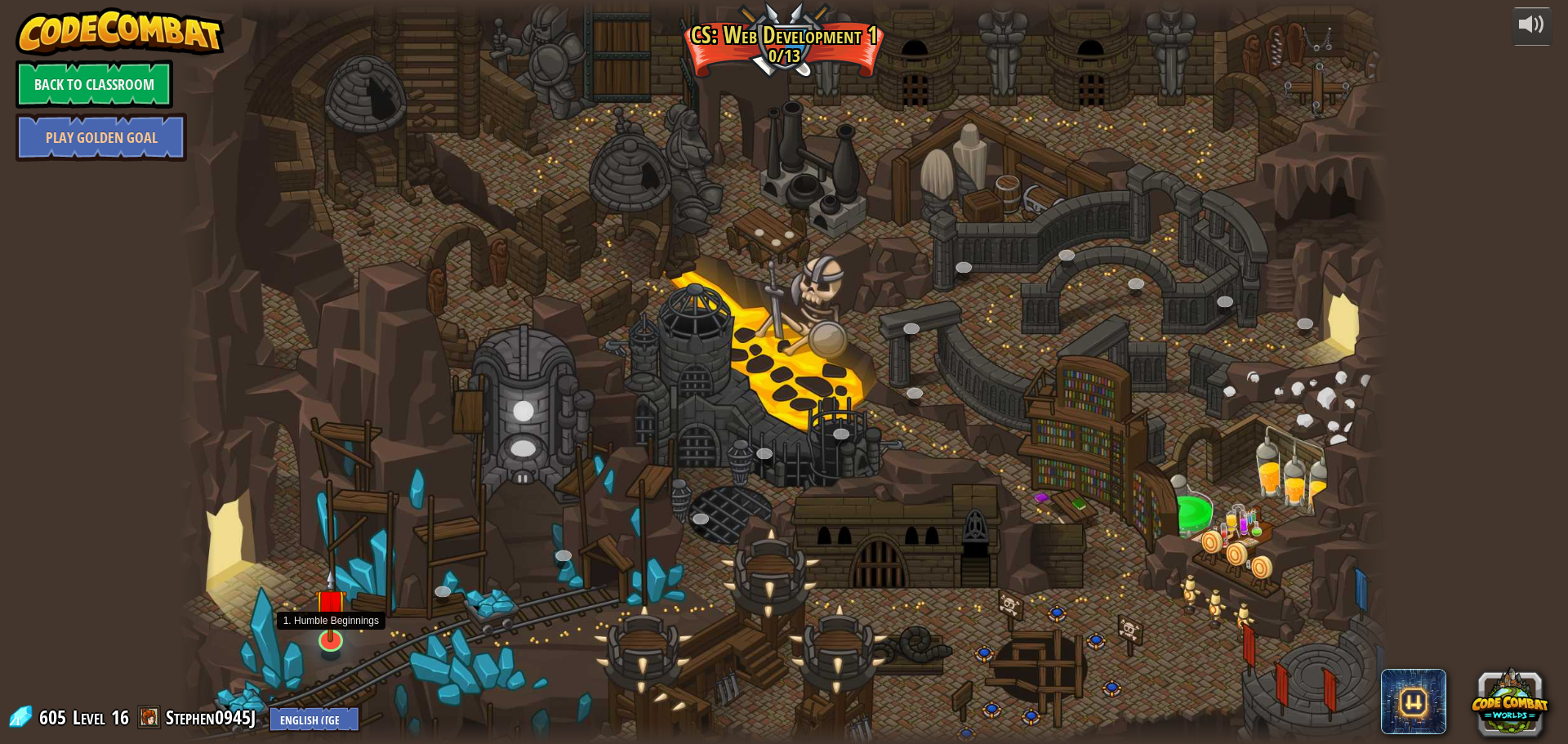
click at [318, 642] on img at bounding box center [331, 605] width 33 height 75
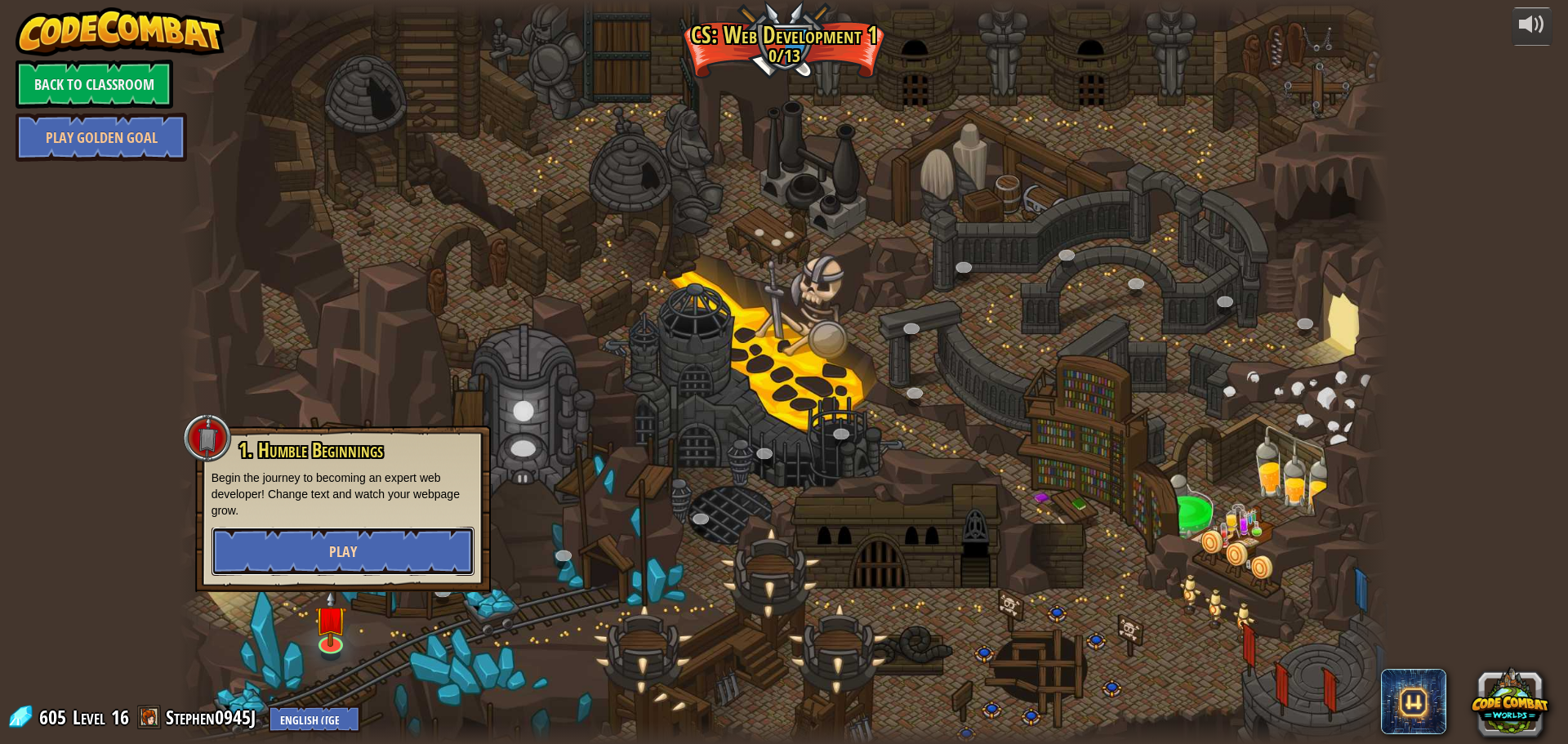
click at [330, 532] on button "Play" at bounding box center [343, 551] width 263 height 49
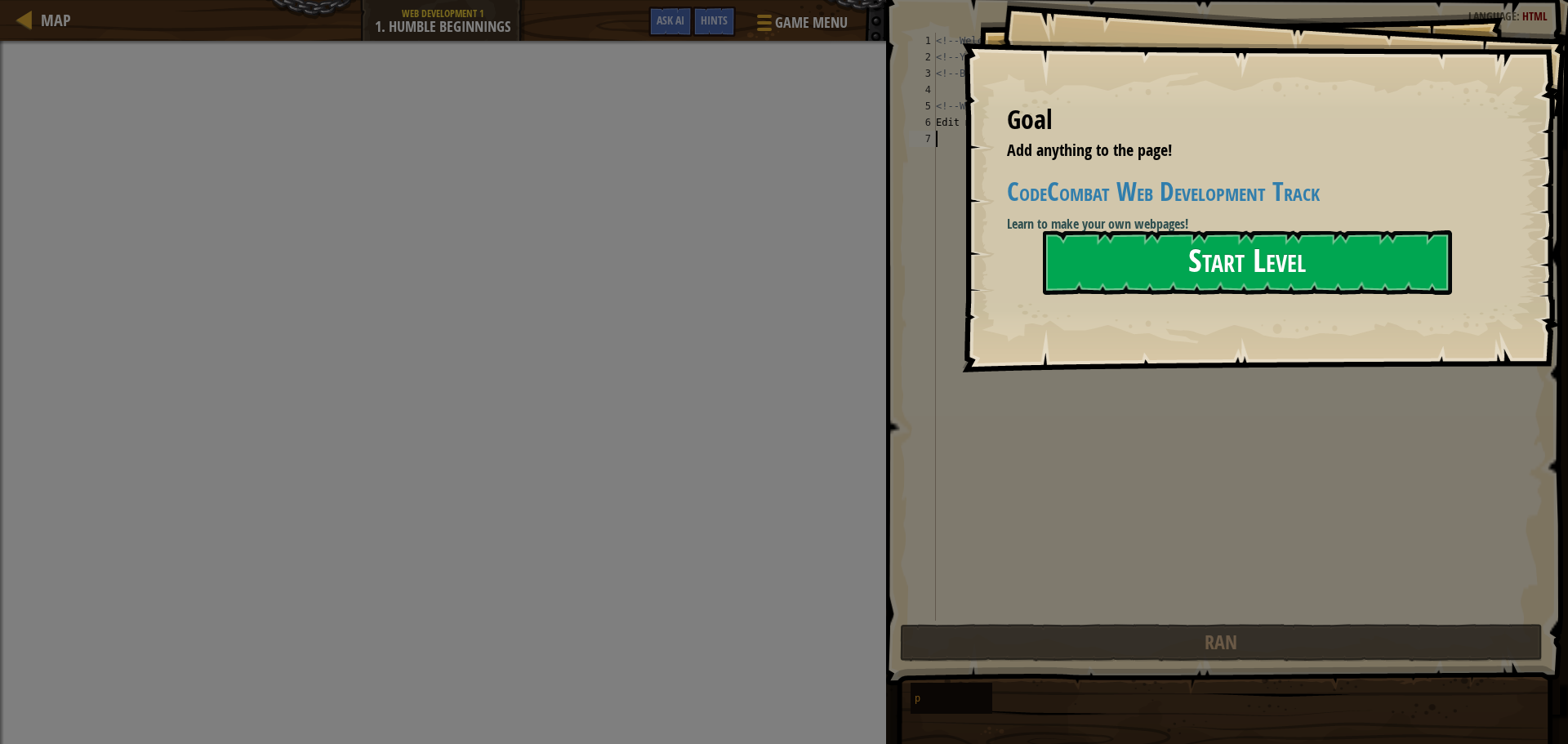
click at [1218, 271] on button "Start Level" at bounding box center [1248, 262] width 410 height 64
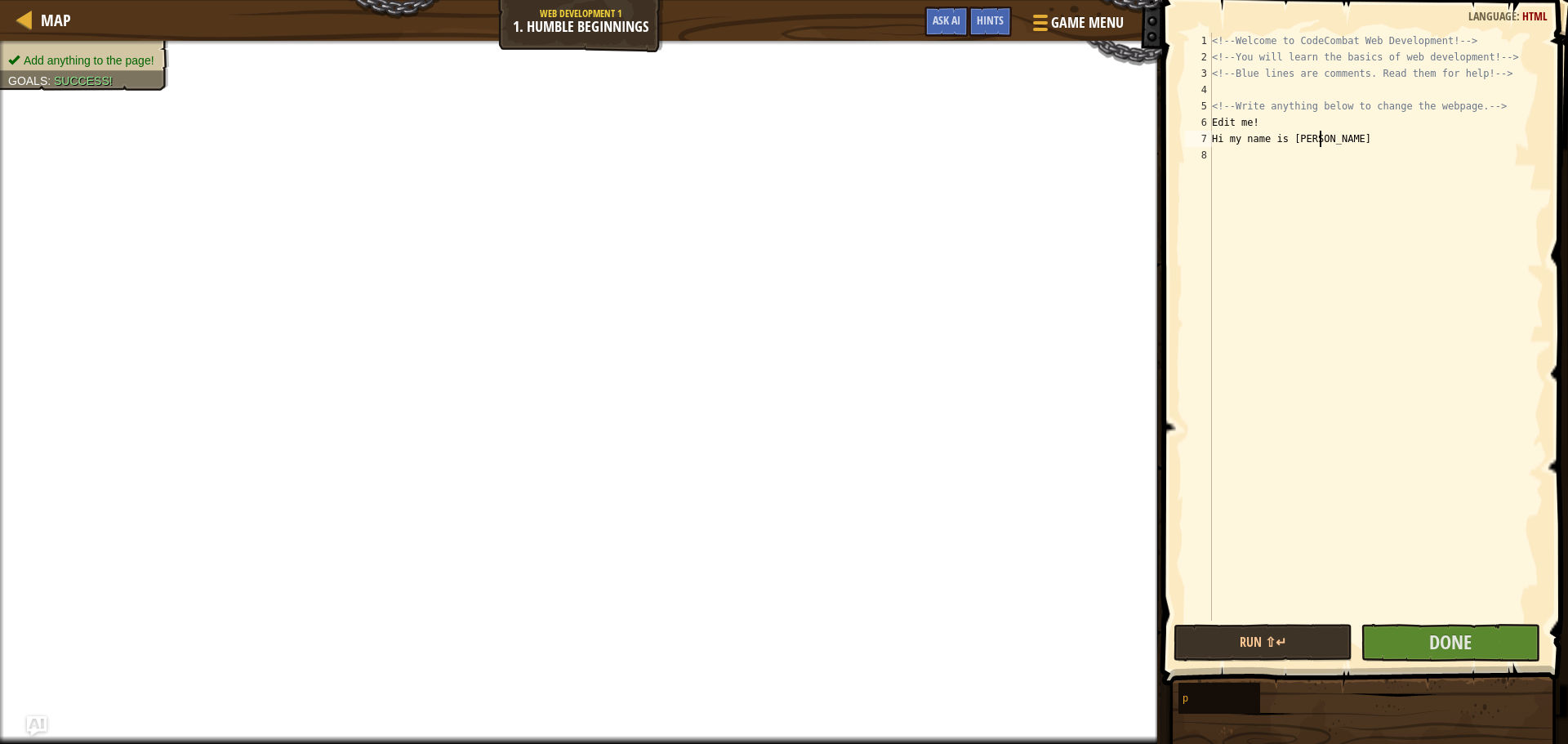
scroll to position [7, 8]
type textarea "Hi my name is stephen"
click at [1494, 645] on button "Done" at bounding box center [1451, 643] width 179 height 37
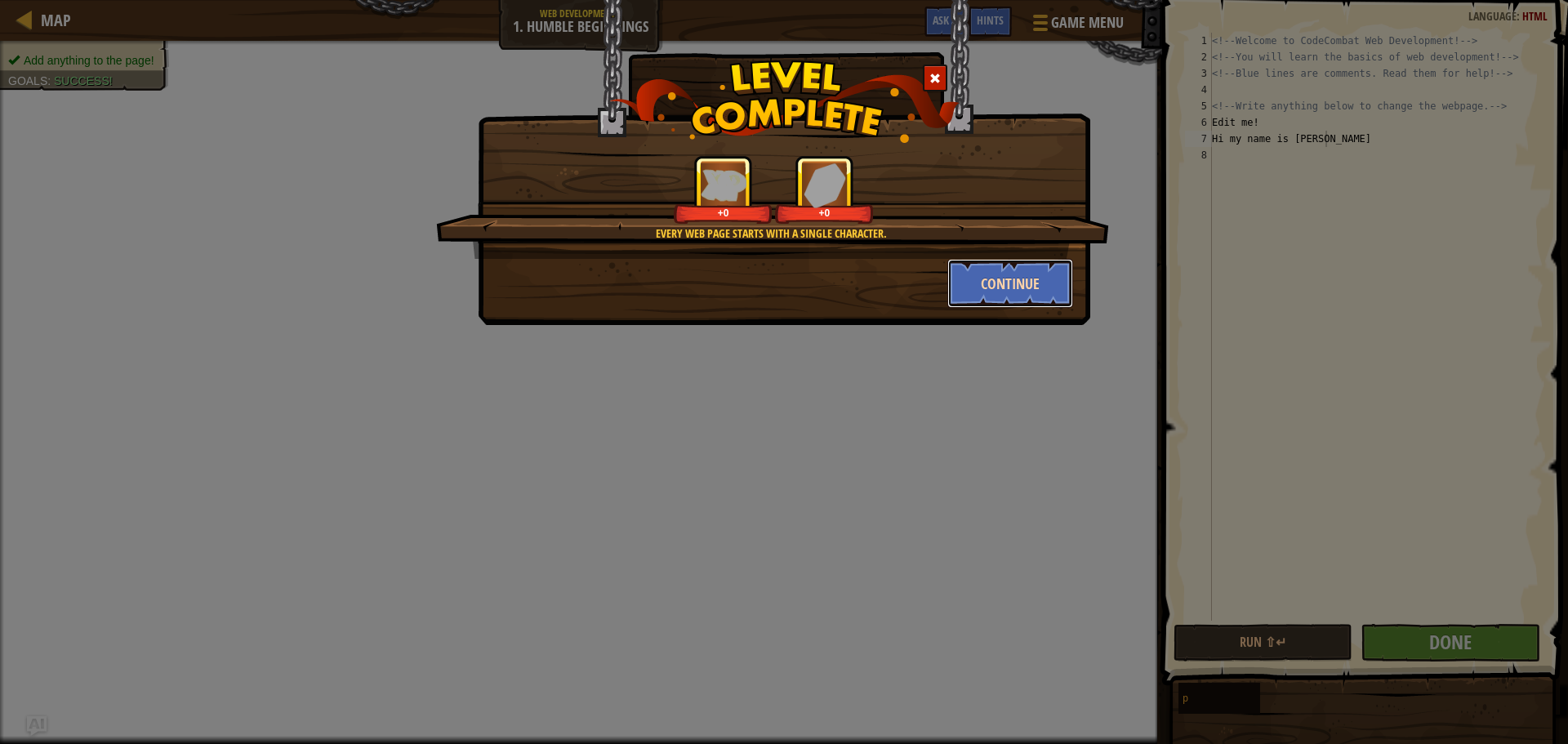
click at [984, 263] on button "Continue" at bounding box center [1011, 283] width 127 height 49
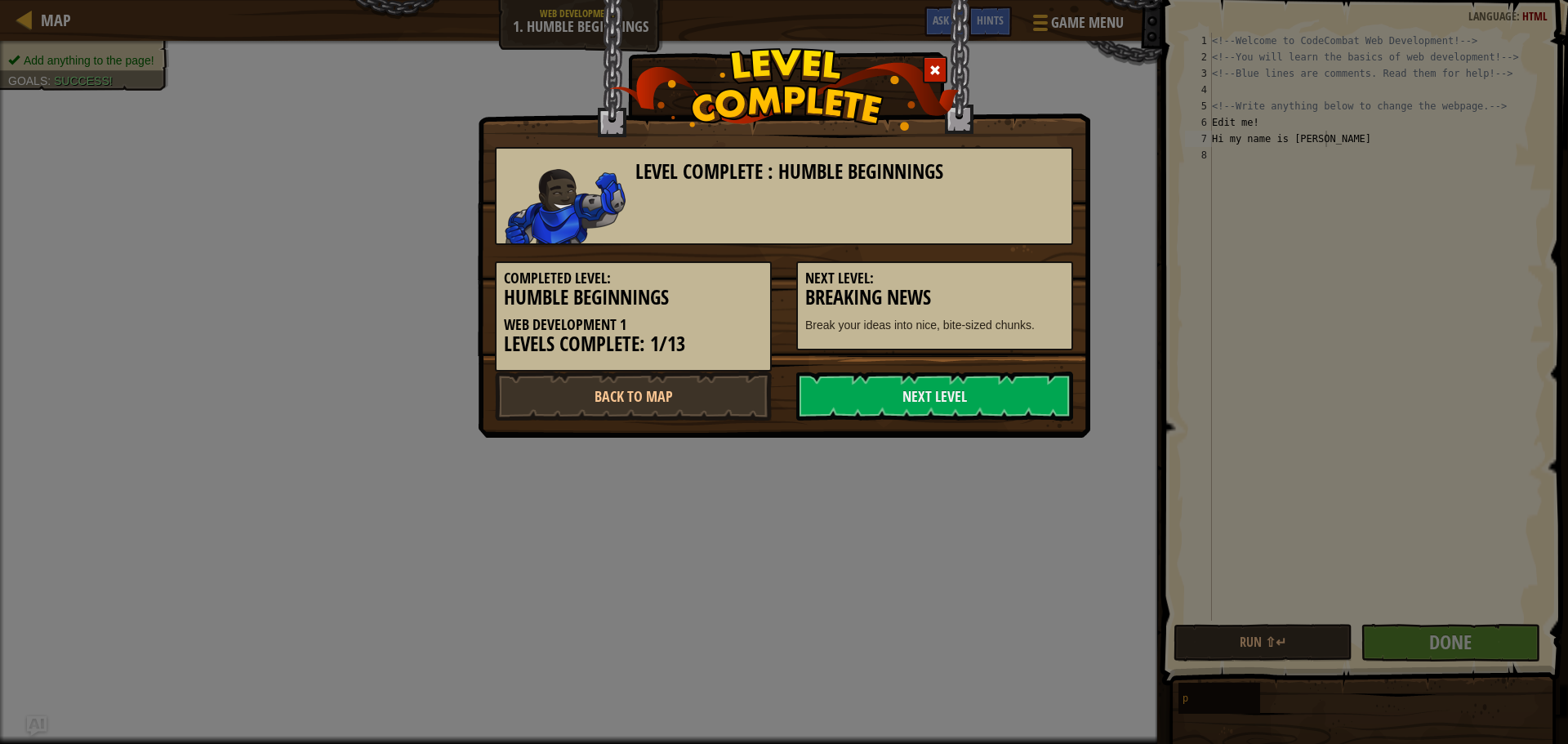
click at [888, 366] on div "Completed Level: Humble Beginnings Web Development 1 Levels Complete: 1/13 Next…" at bounding box center [783, 308] width 602 height 127
click at [882, 384] on link "Next Level" at bounding box center [934, 396] width 277 height 49
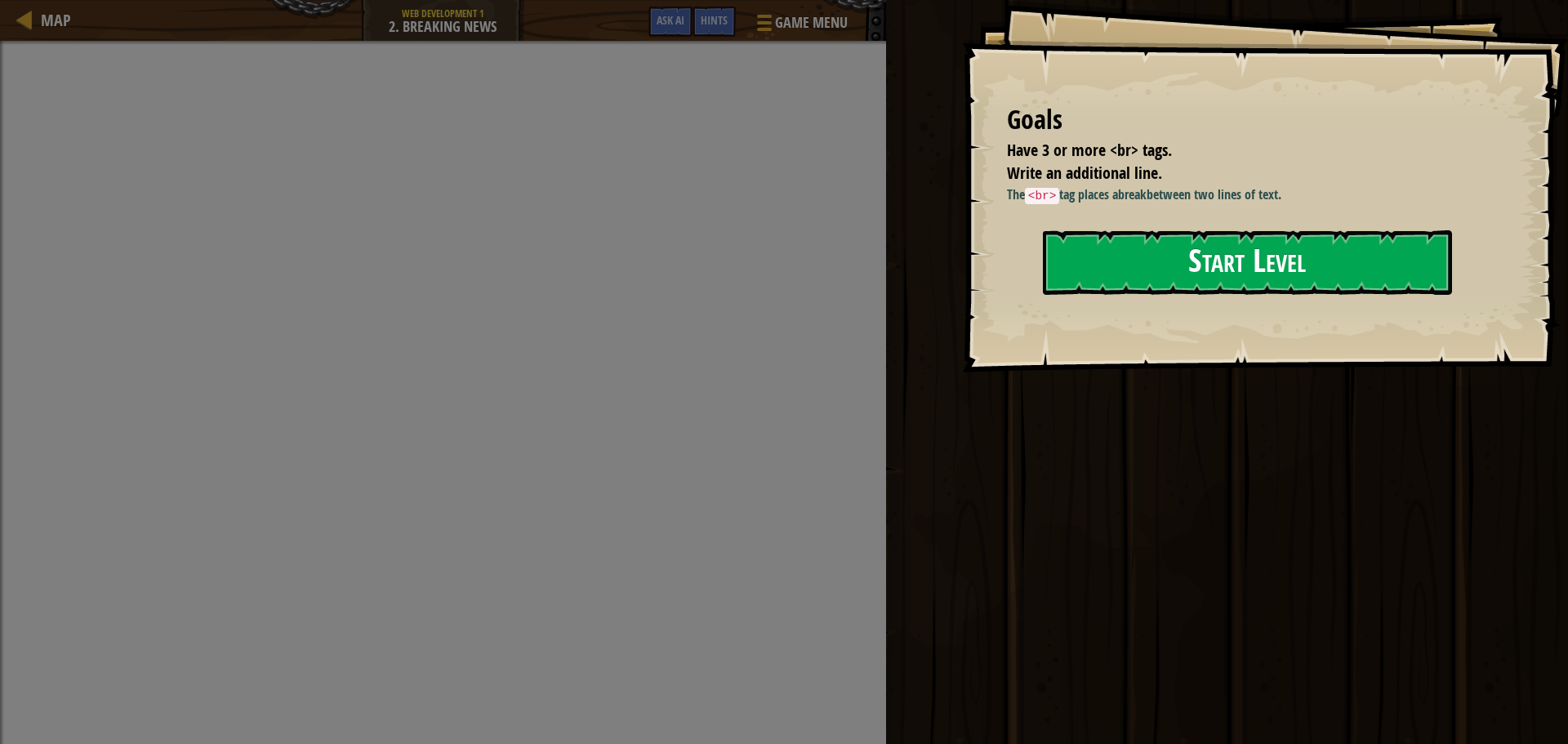
click at [1151, 250] on button "Start Level" at bounding box center [1248, 262] width 410 height 64
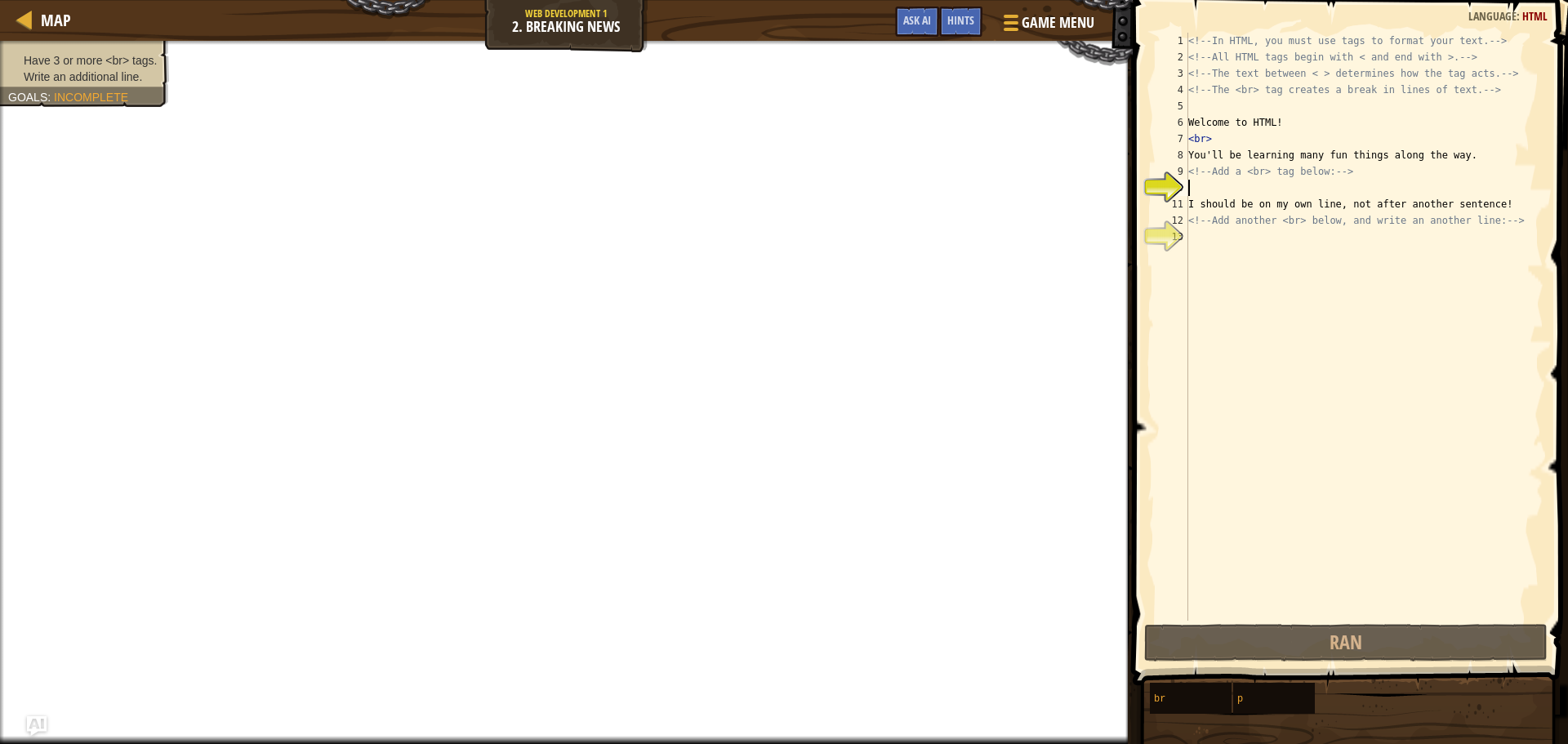
type textarea "b"
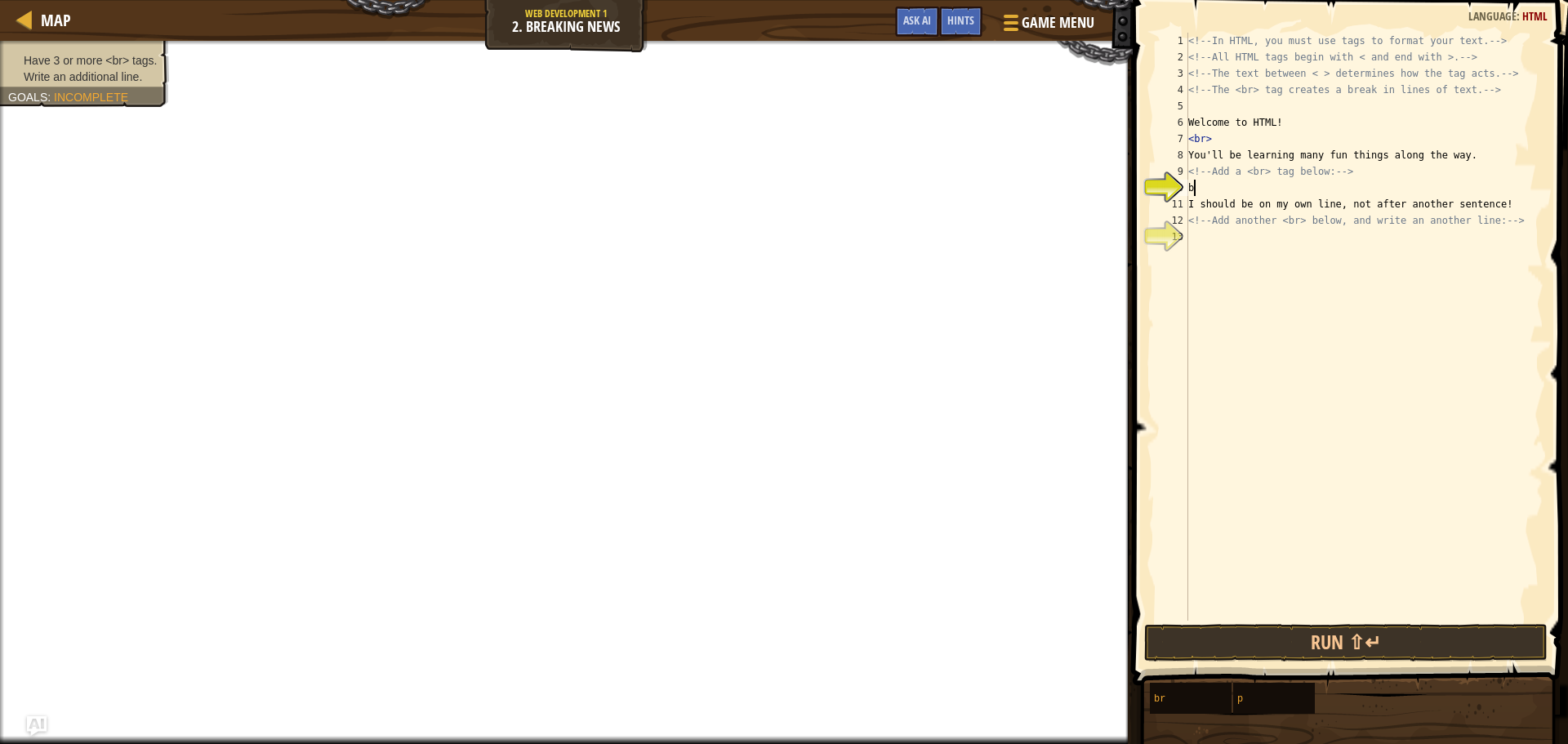
scroll to position [7, 0]
type textarea "<"
click at [1201, 236] on div "<!-- In HTML, you must use tags to format your text. --> <!-- All HTML tags beg…" at bounding box center [1364, 343] width 358 height 621
type textarea "<> yea"
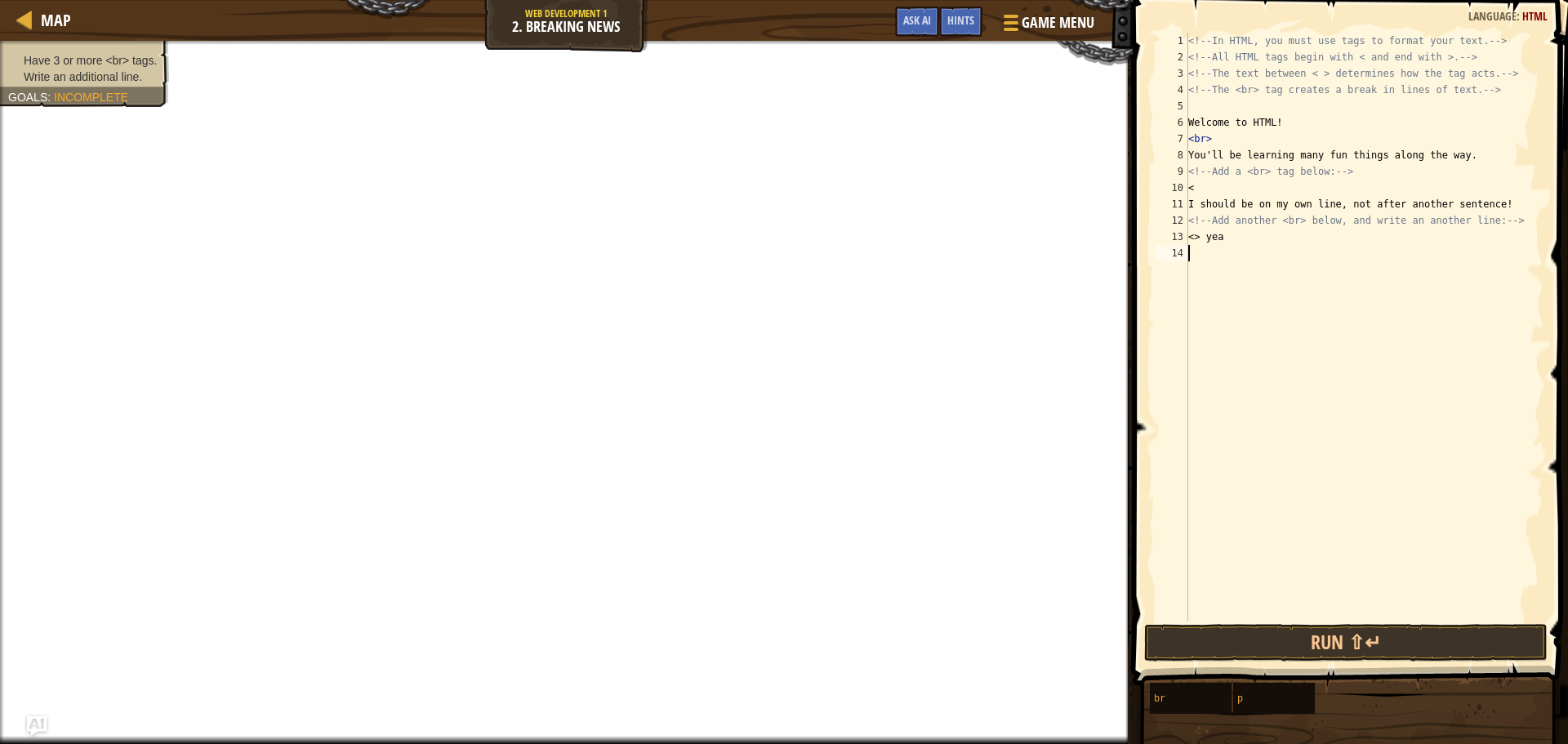
click at [1358, 615] on div "<!-- In HTML, you must use tags to format your text. --> <!-- All HTML tags beg…" at bounding box center [1364, 343] width 358 height 621
click at [1336, 648] on button "Run ⇧↵" at bounding box center [1345, 643] width 403 height 37
drag, startPoint x: 1332, startPoint y: 637, endPoint x: 1332, endPoint y: 649, distance: 12.0
drag, startPoint x: 1332, startPoint y: 649, endPoint x: 1334, endPoint y: 640, distance: 9.2
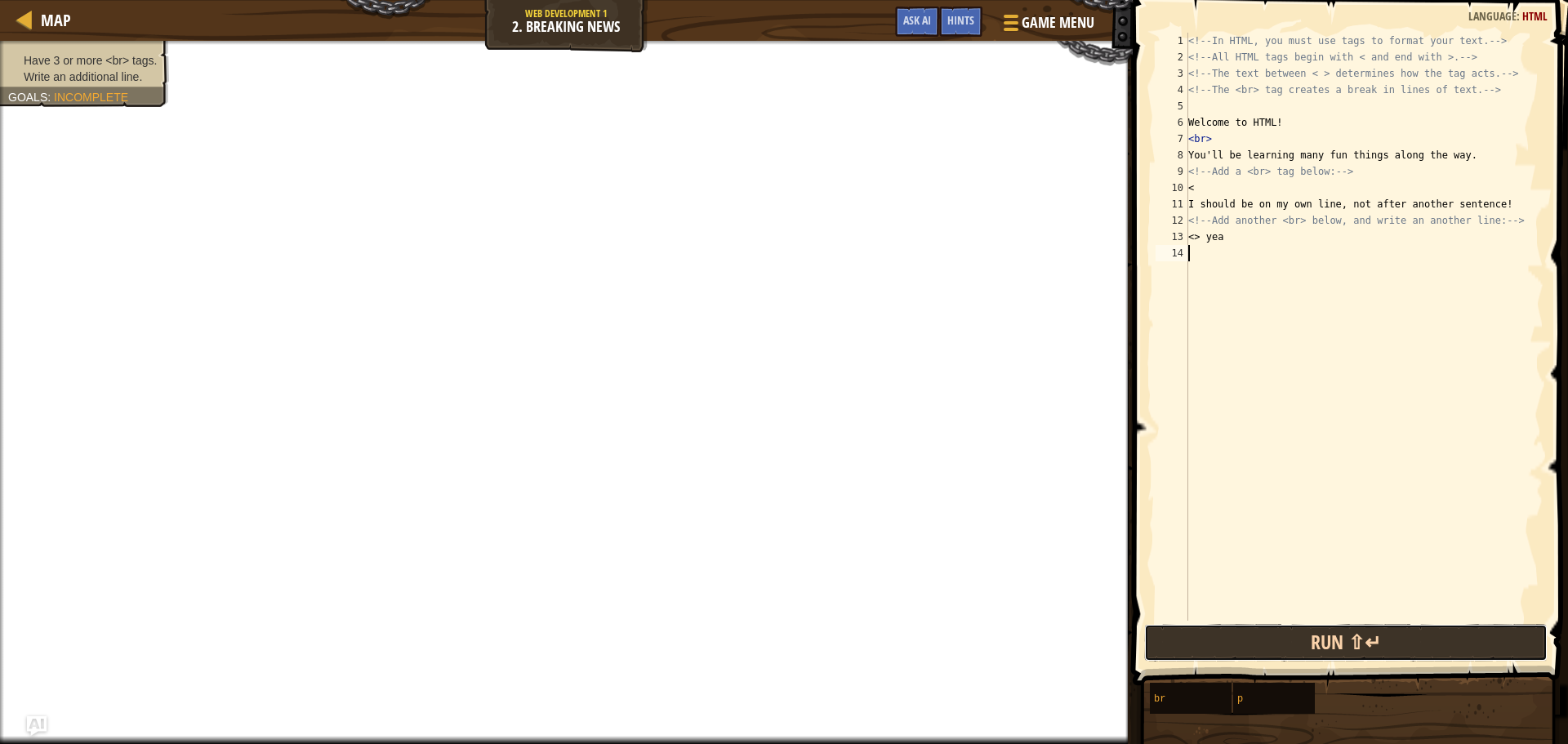
click at [1334, 640] on button "Run ⇧↵" at bounding box center [1345, 643] width 403 height 37
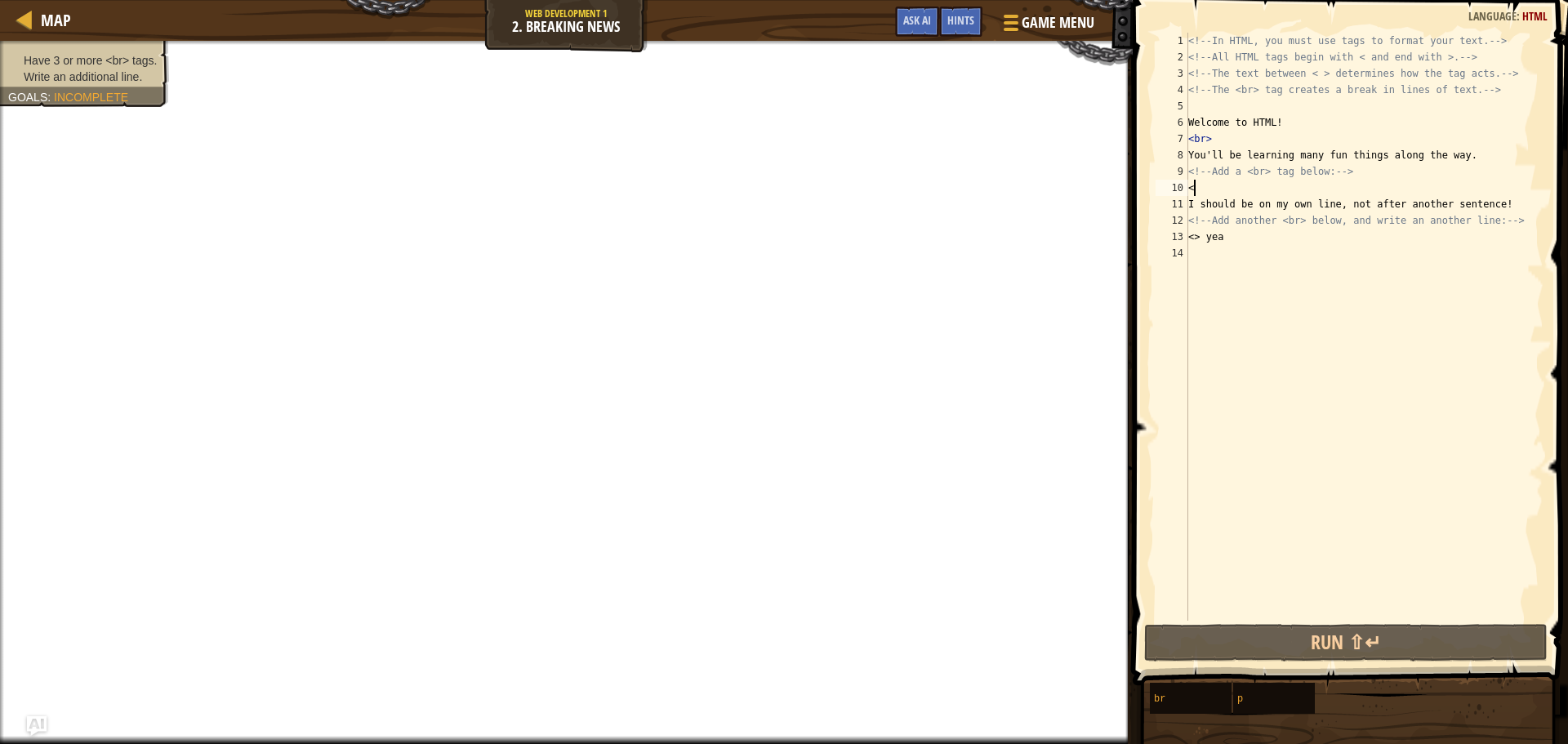
click at [1211, 189] on div "<!-- In HTML, you must use tags to format your text. --> <!-- All HTML tags beg…" at bounding box center [1364, 343] width 358 height 621
type textarea "<>"
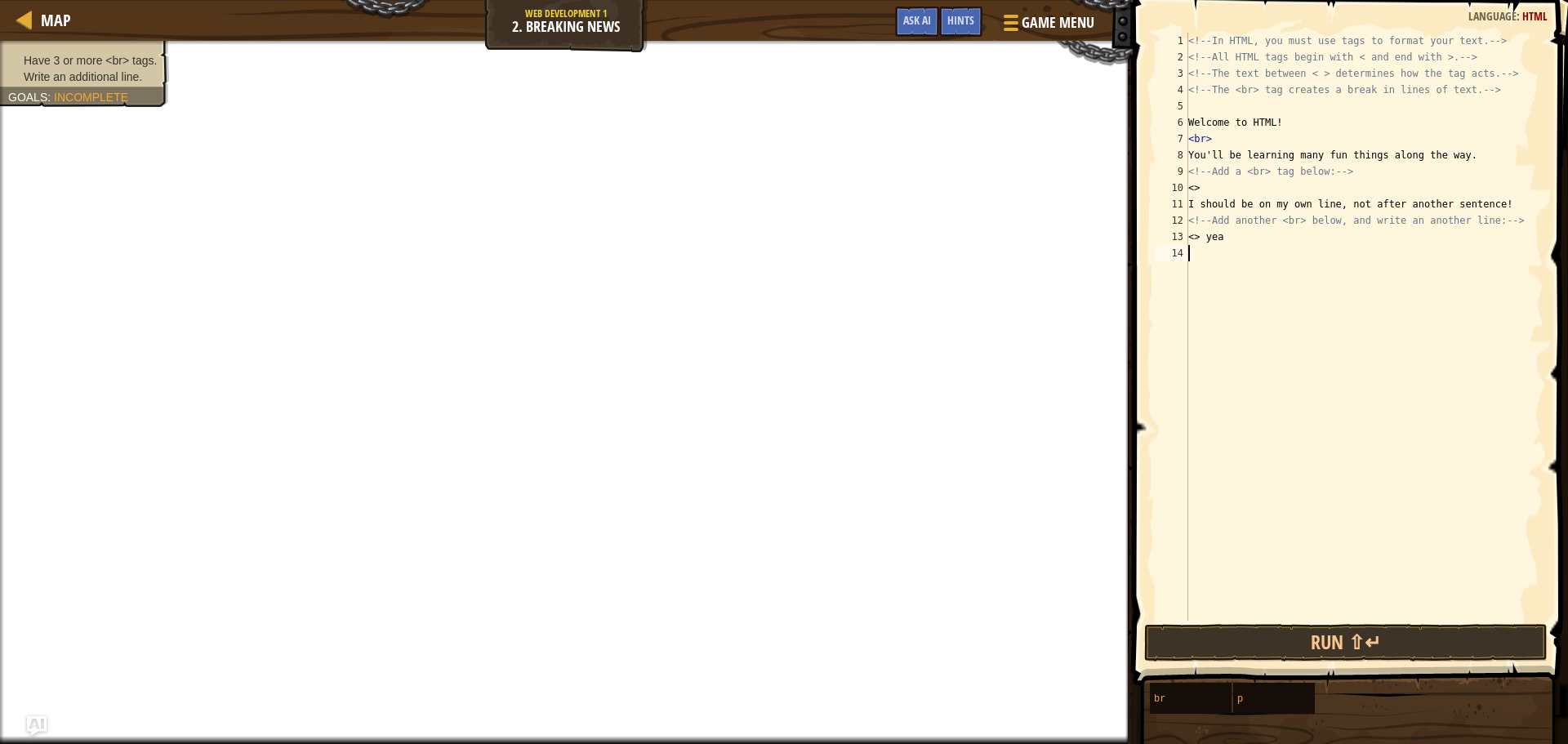
click at [1237, 246] on div "<!-- In HTML, you must use tags to format your text. --> <!-- All HTML tags beg…" at bounding box center [1364, 343] width 358 height 621
click at [1237, 233] on div "<!-- In HTML, you must use tags to format your text. --> <!-- All HTML tags beg…" at bounding box center [1364, 343] width 358 height 621
type textarea "<"
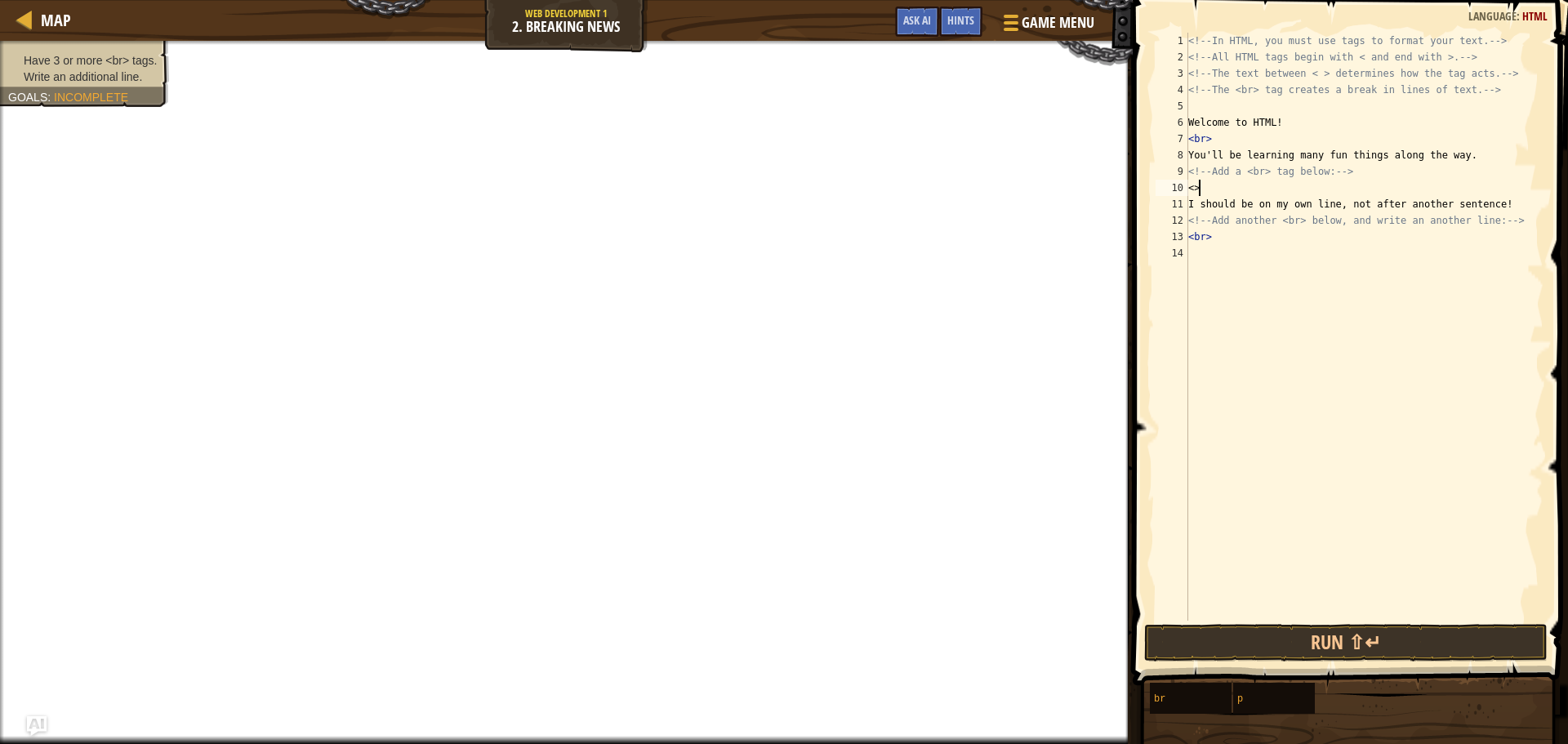
click at [1228, 190] on div "<!-- In HTML, you must use tags to format your text. --> <!-- All HTML tags beg…" at bounding box center [1364, 343] width 358 height 621
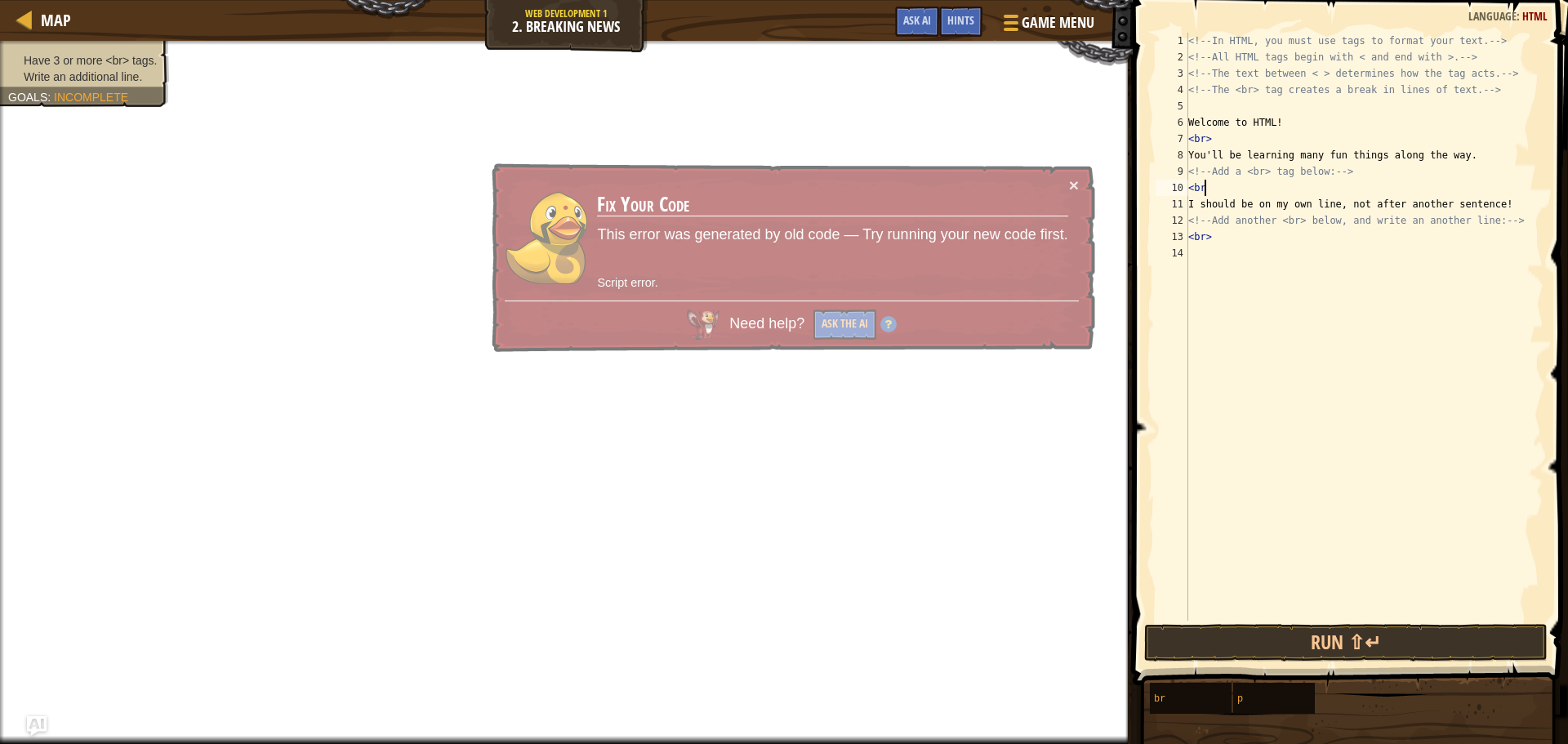
type textarea "<br>"
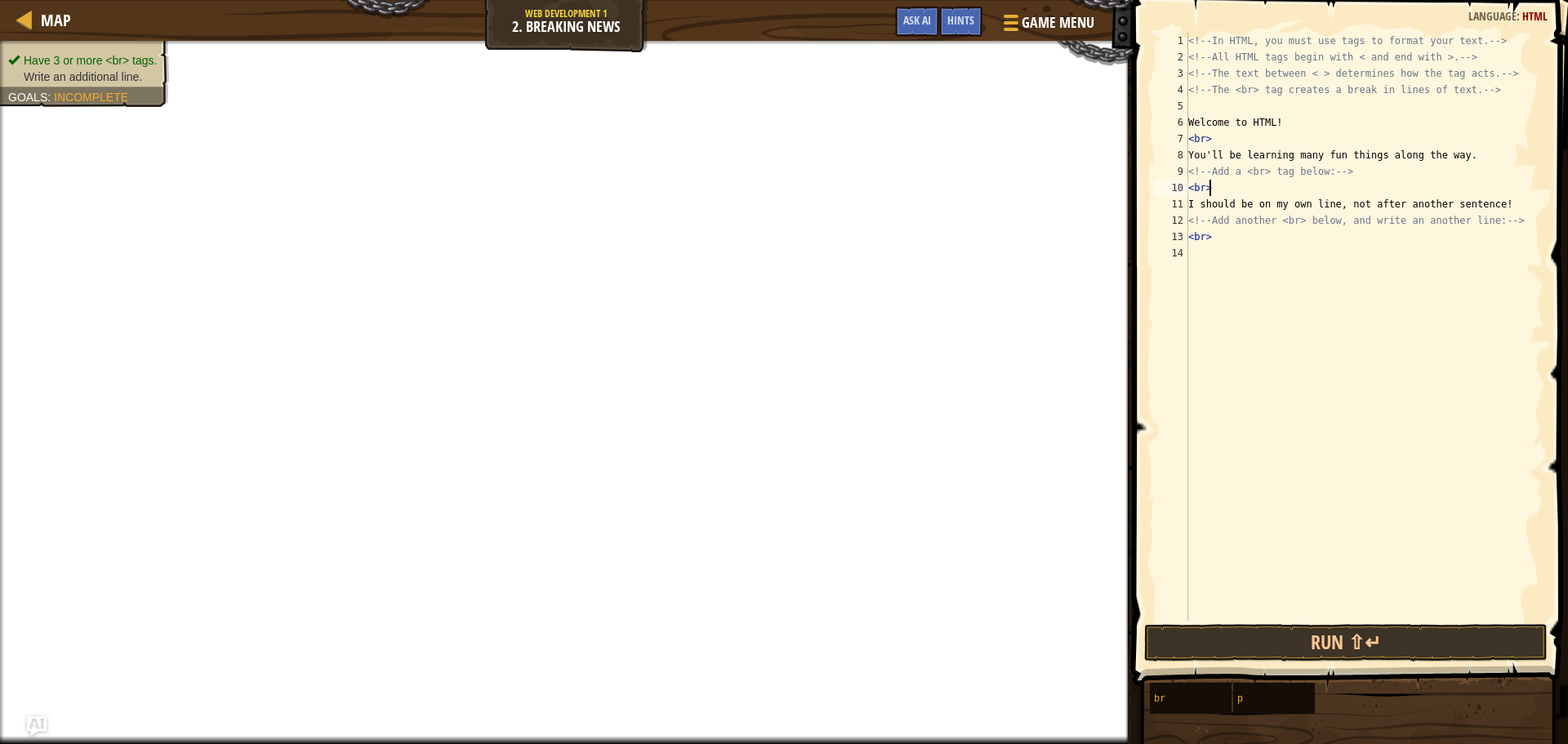
scroll to position [7, 1]
click at [1217, 254] on div "<!-- In HTML, you must use tags to format your text. --> <!-- All HTML tags beg…" at bounding box center [1364, 343] width 358 height 621
type textarea "Y"
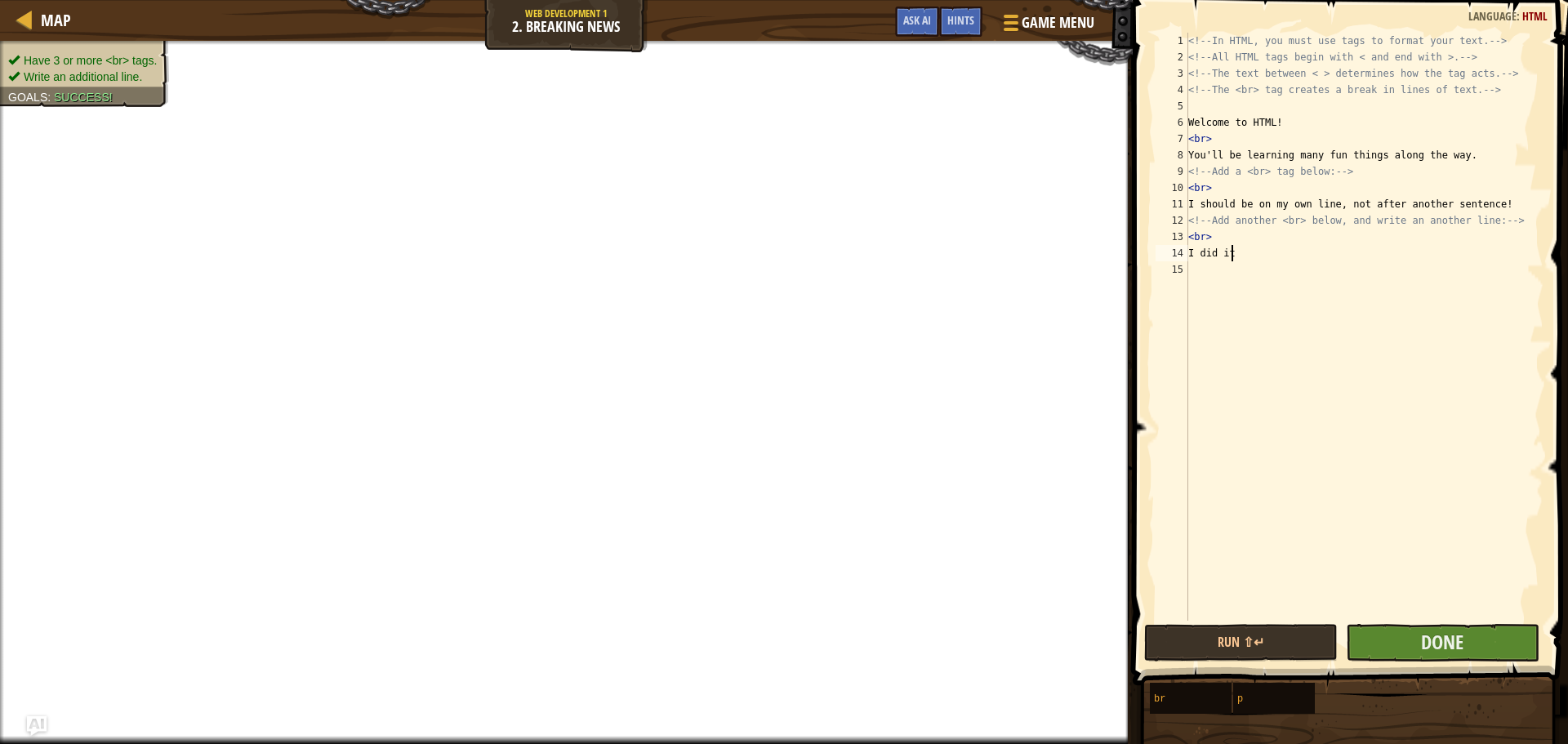
type textarea "I did it"
click at [1390, 653] on button "Done" at bounding box center [1443, 643] width 194 height 37
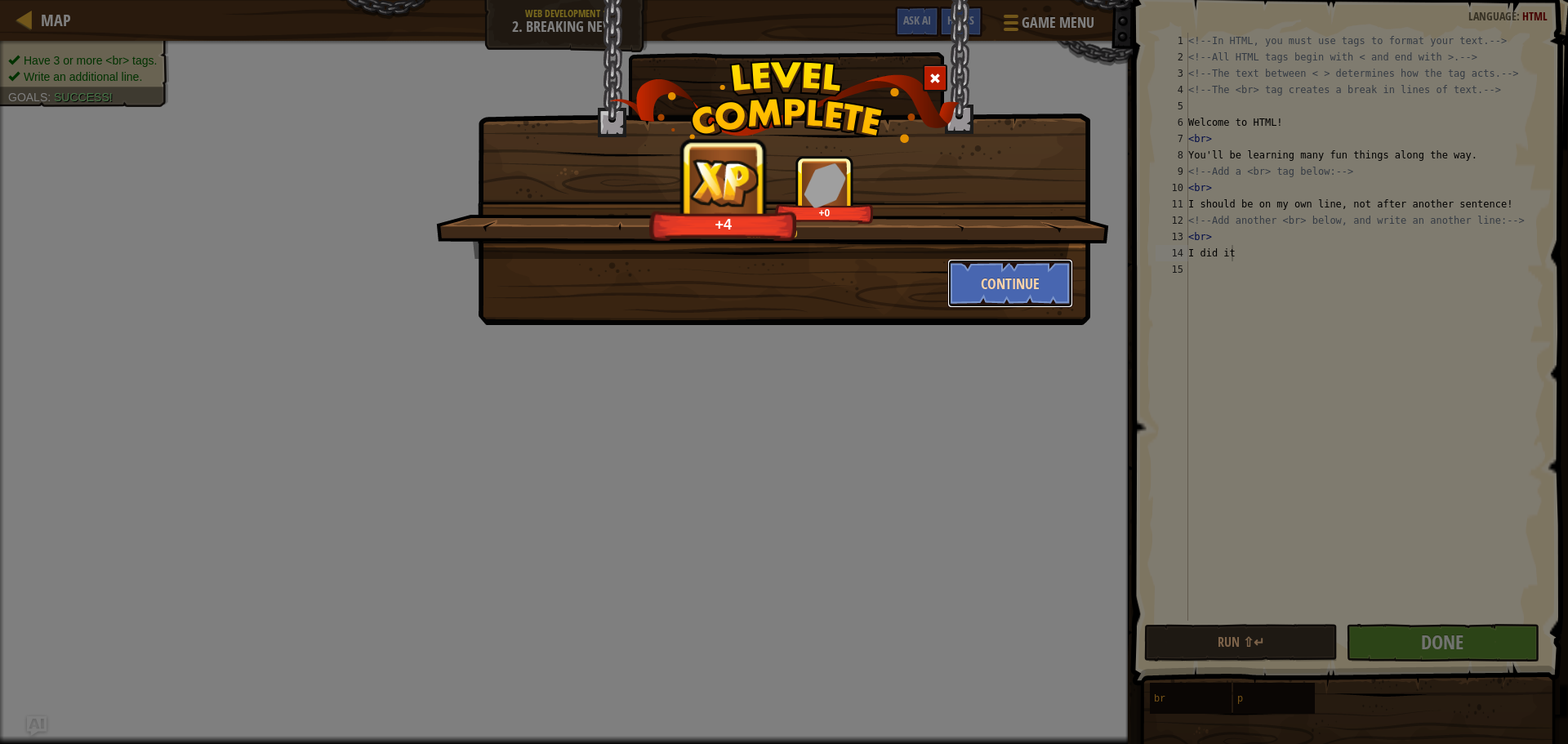
click at [1012, 284] on button "Continue" at bounding box center [1011, 283] width 127 height 49
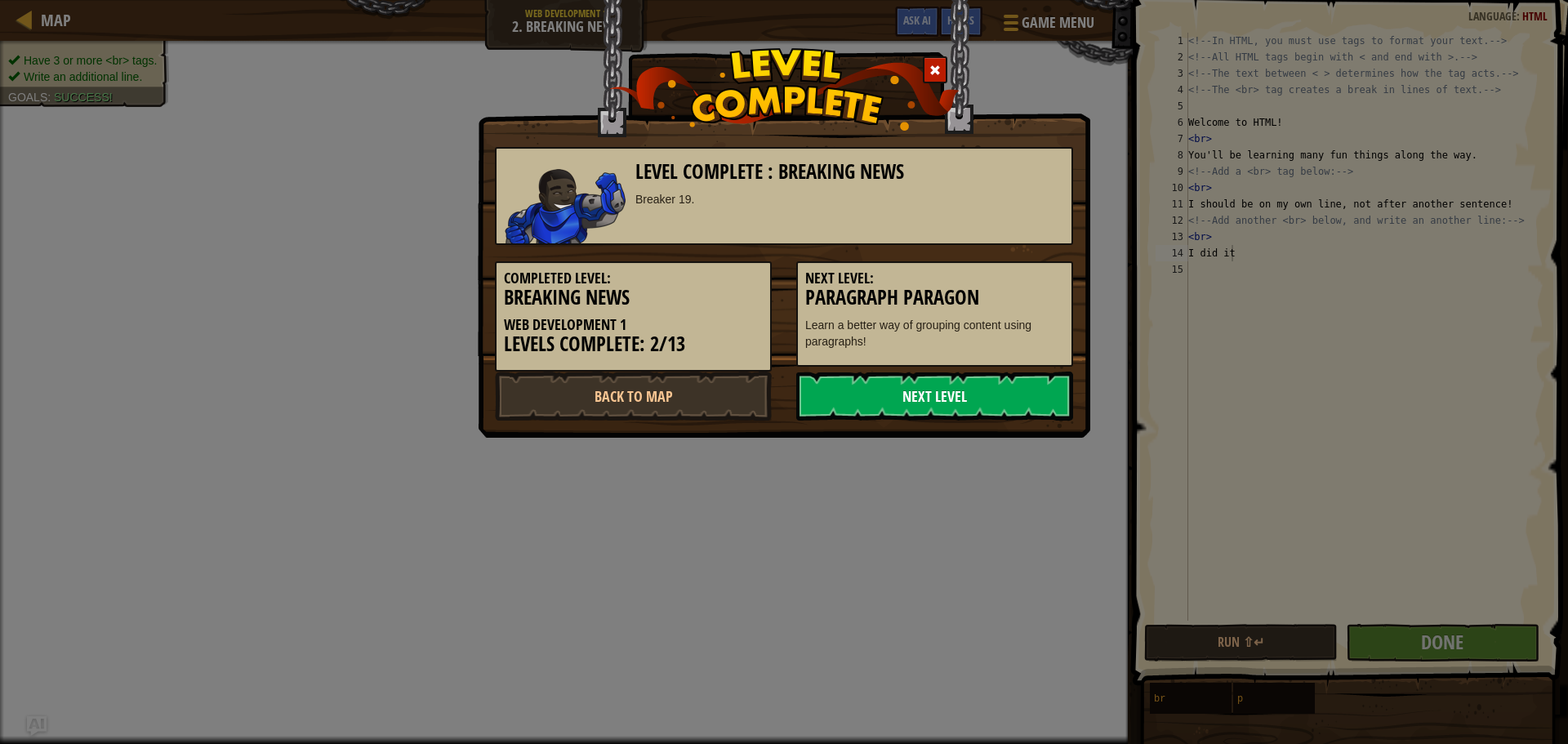
click at [953, 403] on link "Next Level" at bounding box center [934, 396] width 277 height 49
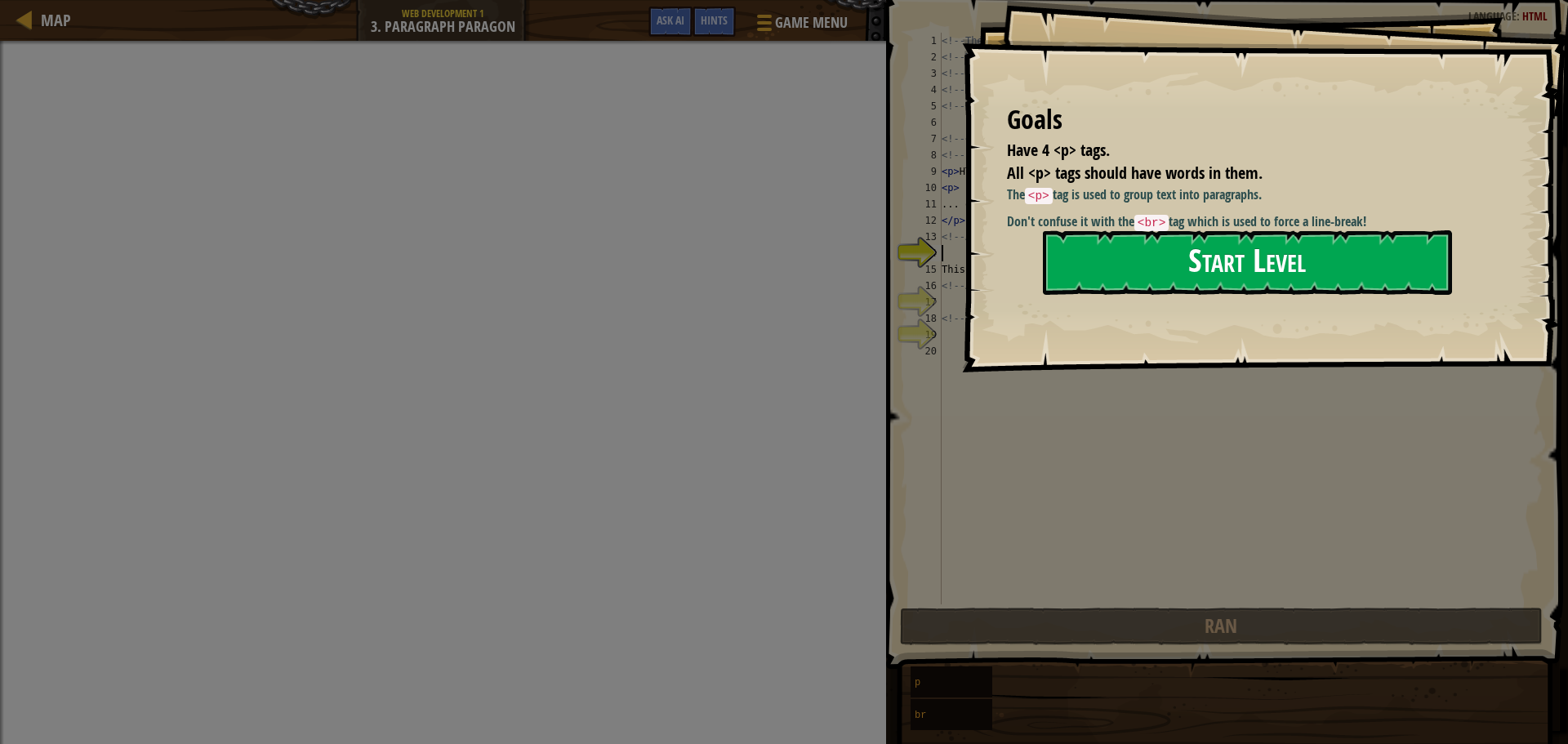
click at [1174, 271] on button "Start Level" at bounding box center [1248, 262] width 410 height 64
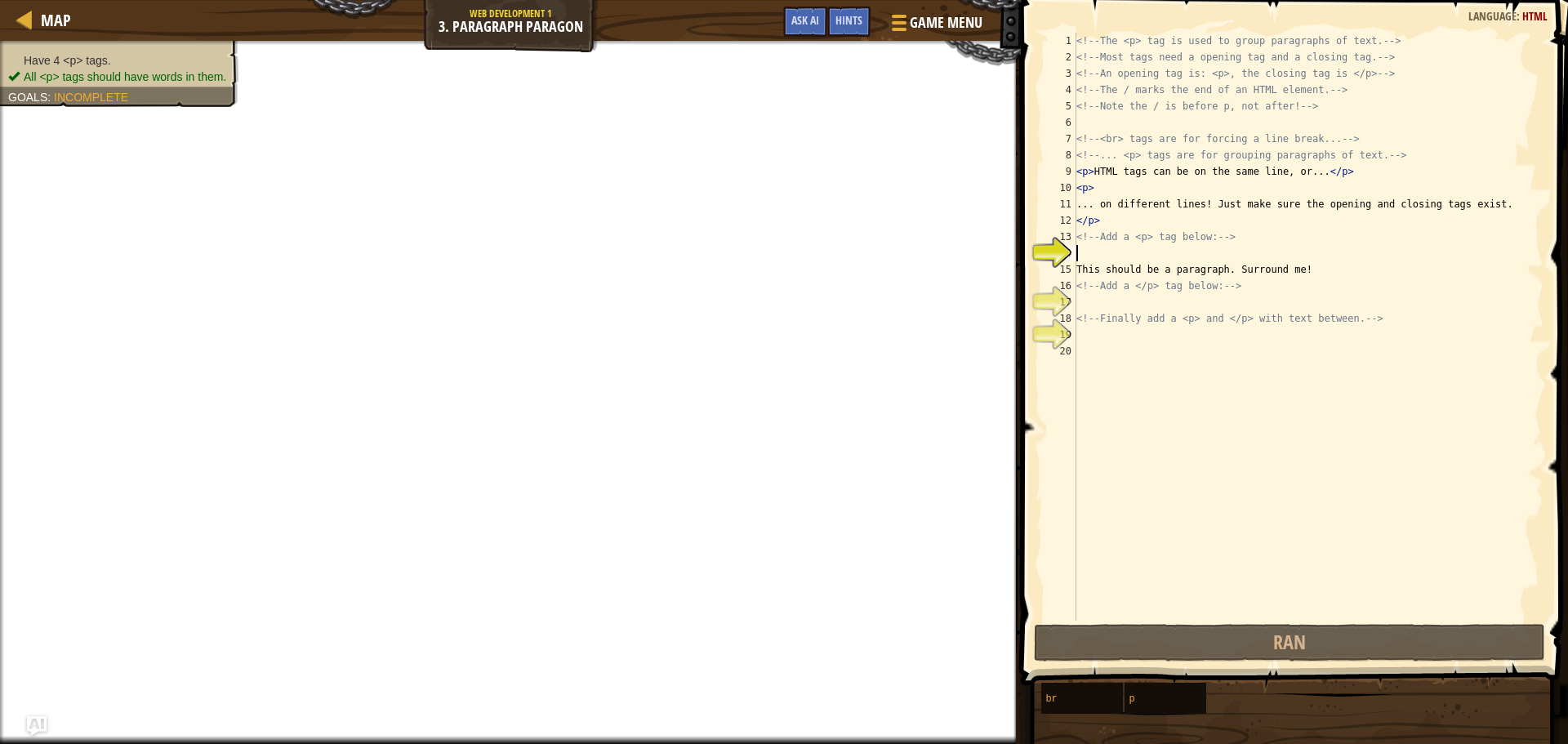
click at [1087, 258] on div "<!-- The <p> tag is used to group paragraphs of text. --> <!-- Most tags need a…" at bounding box center [1308, 343] width 470 height 621
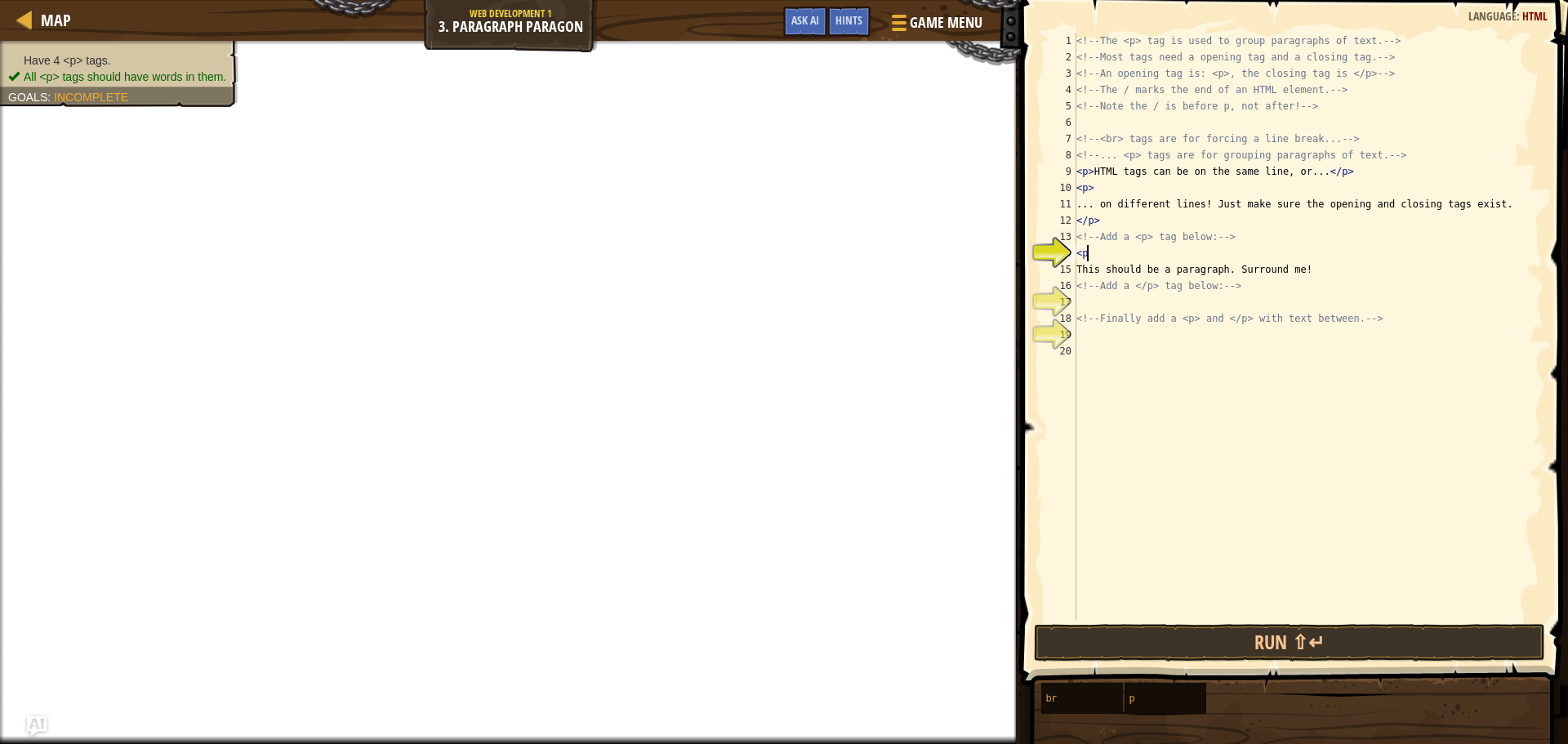
type textarea "<p>"
click at [1088, 299] on div "<!-- The <p> tag is used to group paragraphs of text. --> <!-- Most tags need a…" at bounding box center [1308, 343] width 470 height 621
type textarea "</p>"
click at [1086, 334] on div "<!-- The <p> tag is used to group paragraphs of text. --> <!-- Most tags need a…" at bounding box center [1308, 343] width 470 height 621
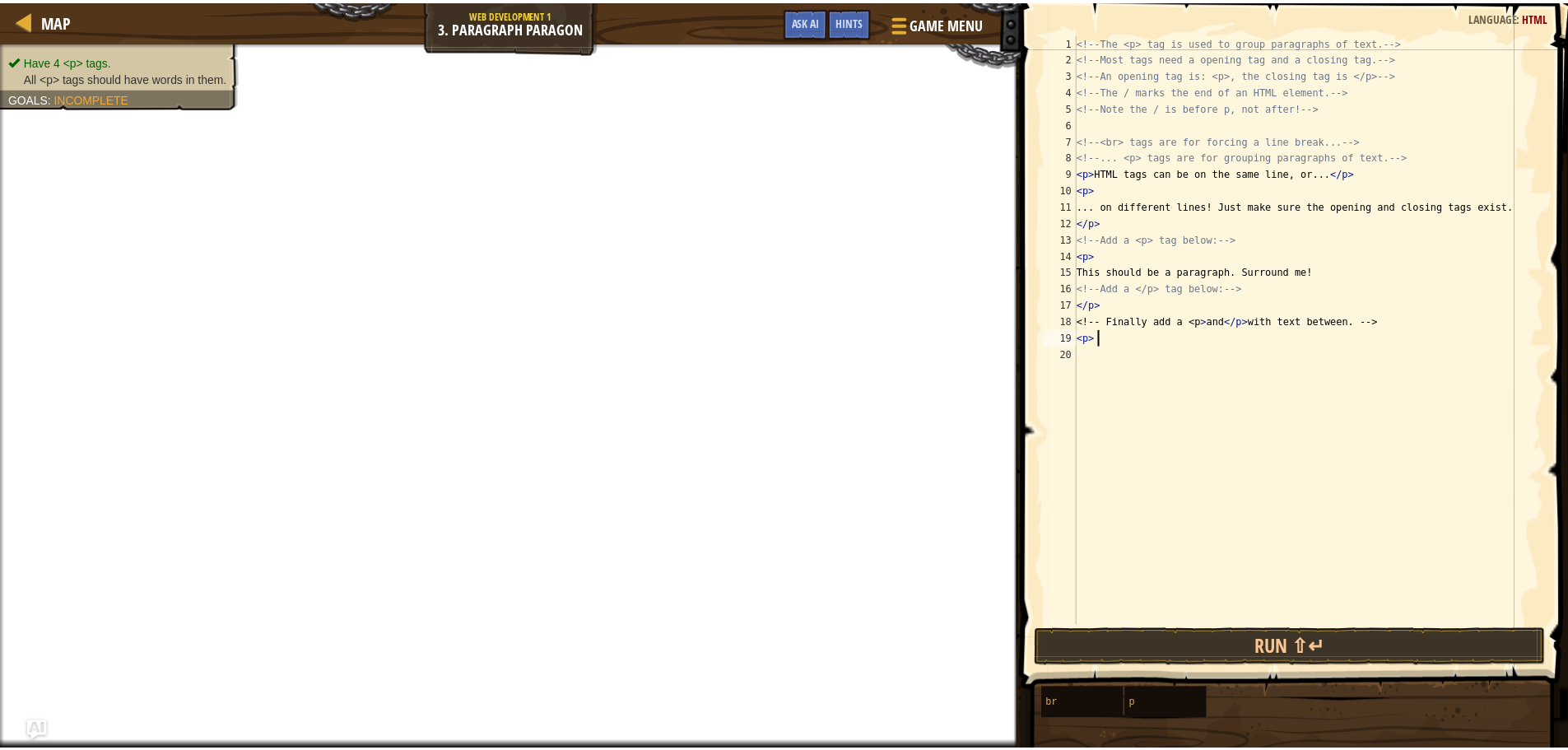
scroll to position [8, 2]
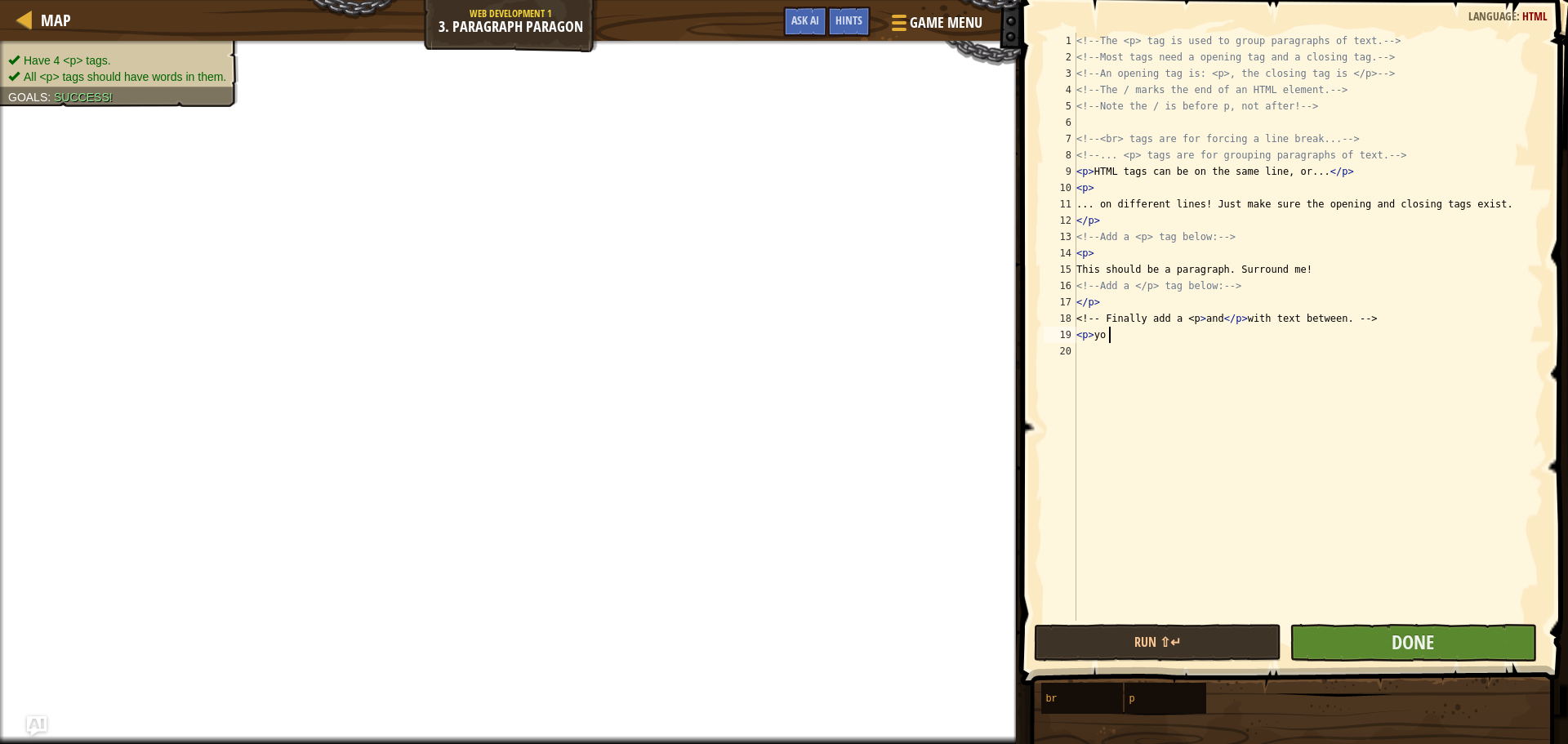
type textarea "<p> yo"
click at [1372, 647] on button "Done" at bounding box center [1413, 643] width 248 height 37
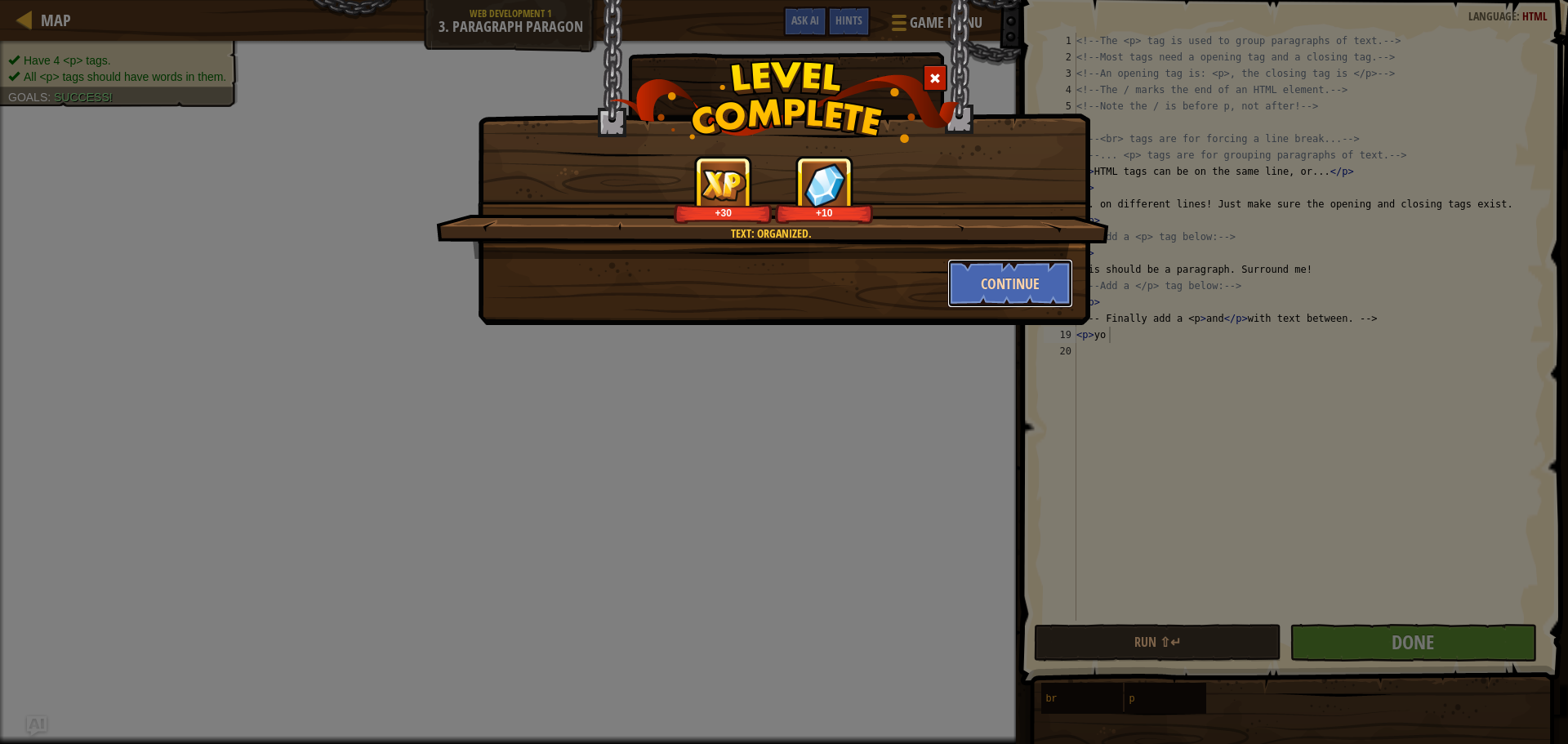
click at [1014, 291] on button "Continue" at bounding box center [1011, 283] width 127 height 49
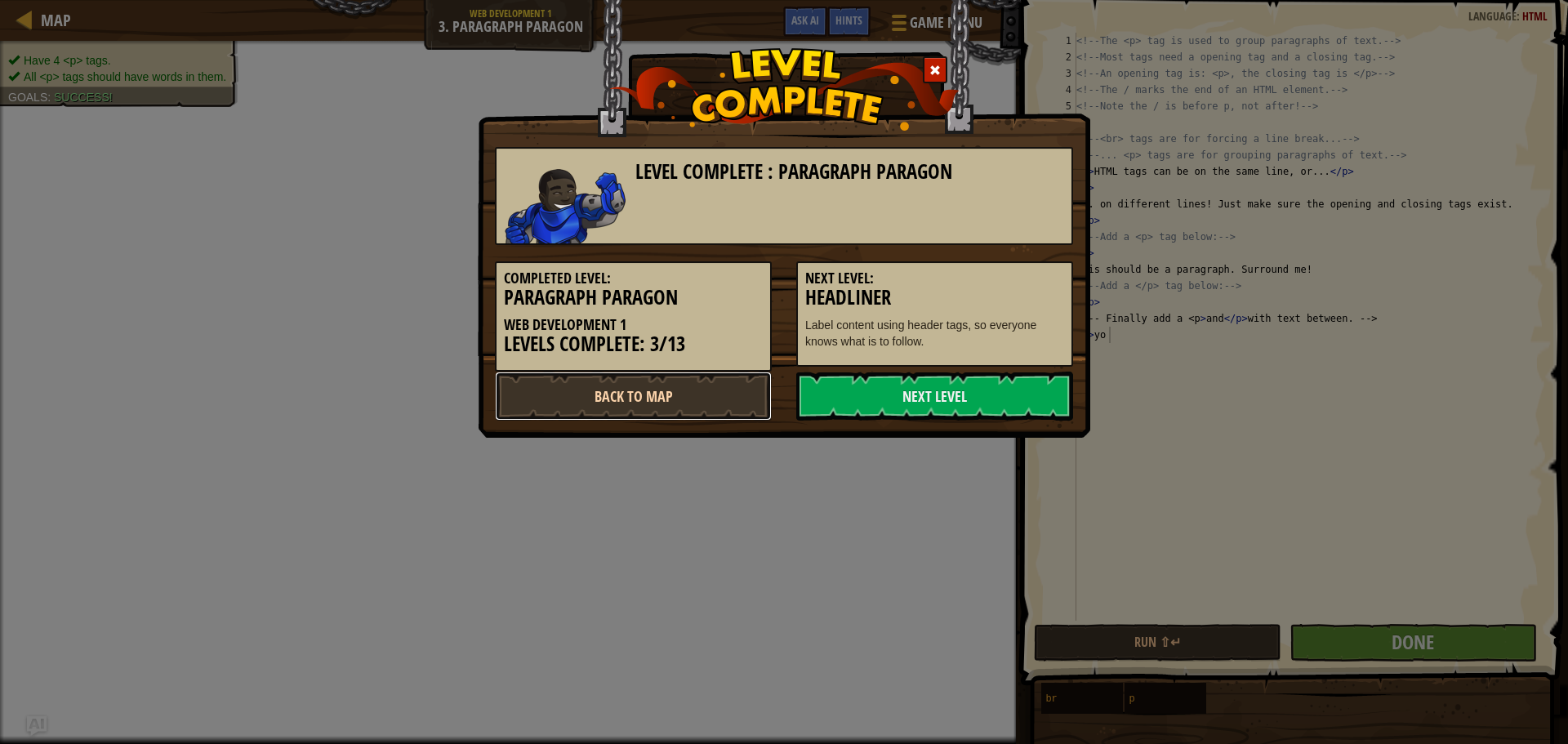
click at [718, 386] on link "Back to Map" at bounding box center [633, 396] width 277 height 49
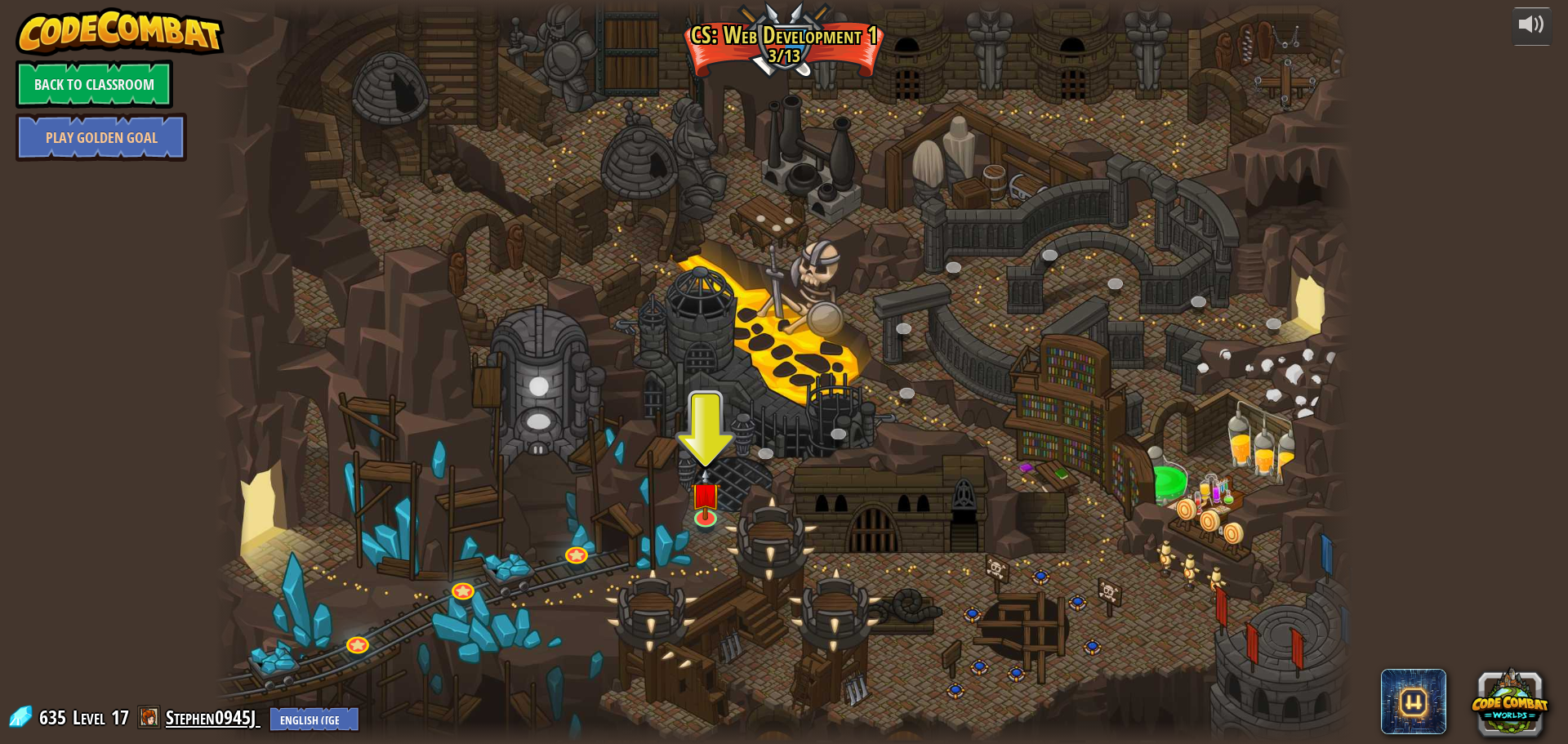
click at [204, 735] on div "powered by Back to Classroom Play Golden Goal 10. Stylish Intent (Locked) Begin…" at bounding box center [784, 372] width 1568 height 744
click at [181, 725] on link "Stephen0945J" at bounding box center [213, 717] width 95 height 26
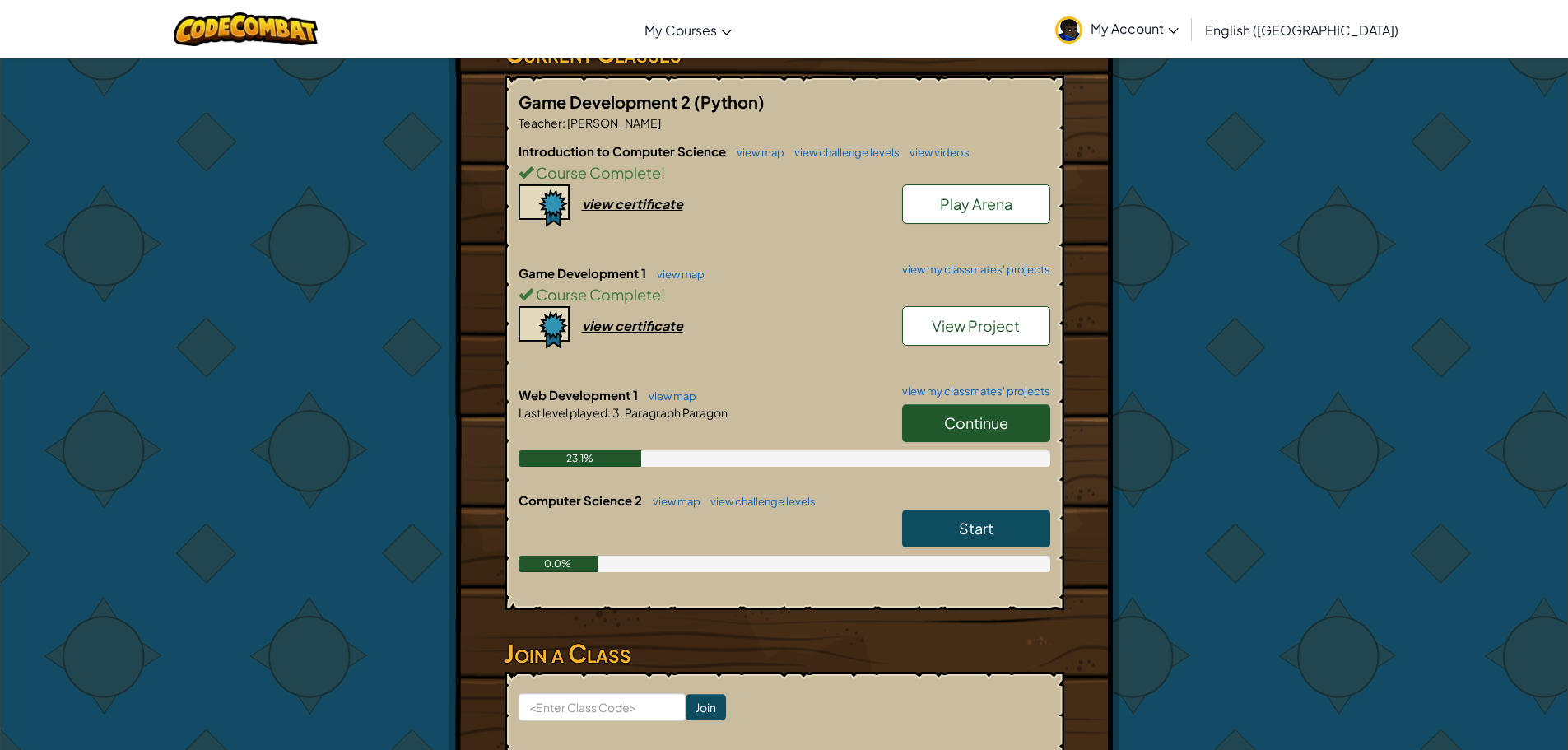
scroll to position [329, 0]
click at [997, 413] on span "Continue" at bounding box center [976, 422] width 64 height 19
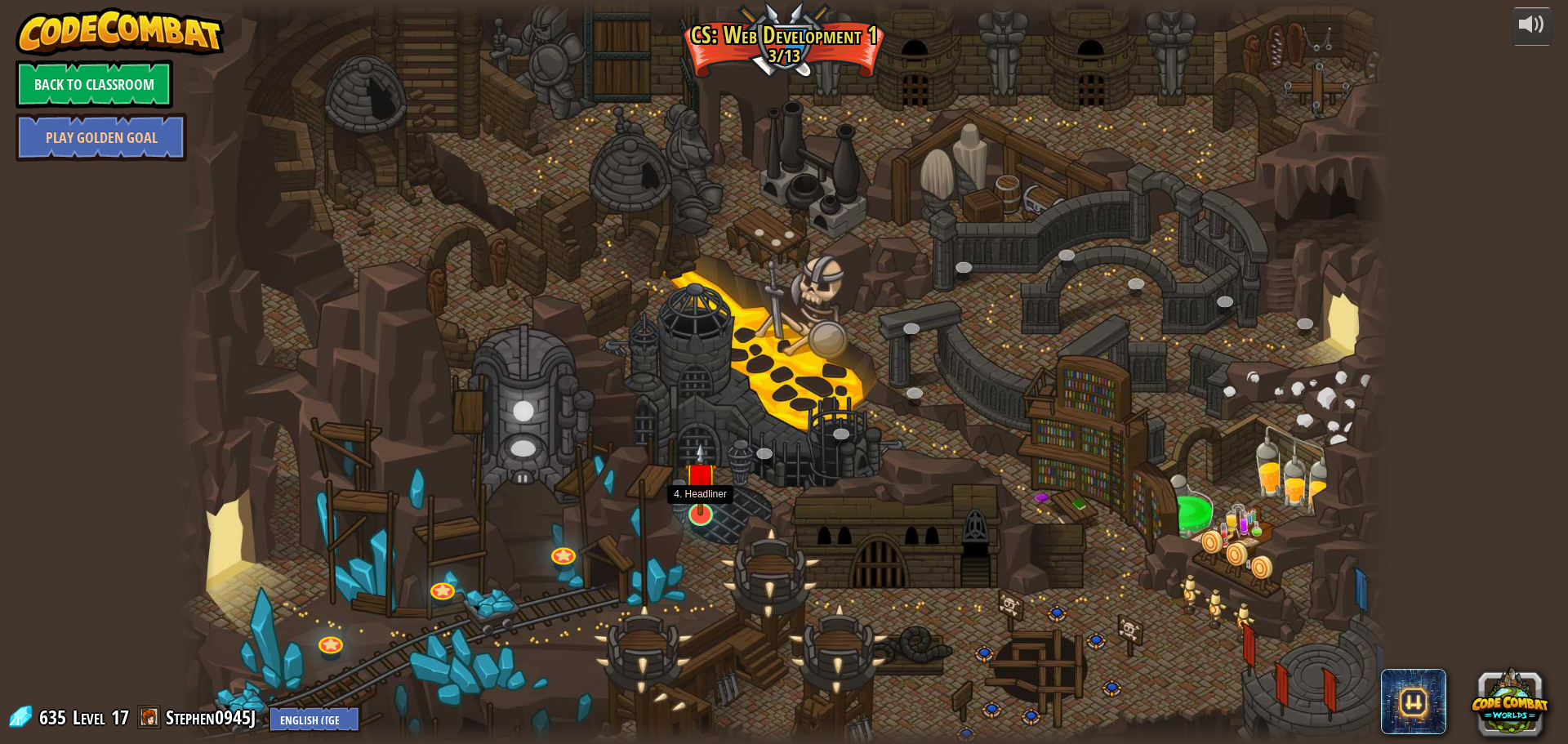
click at [700, 479] on img at bounding box center [700, 479] width 33 height 75
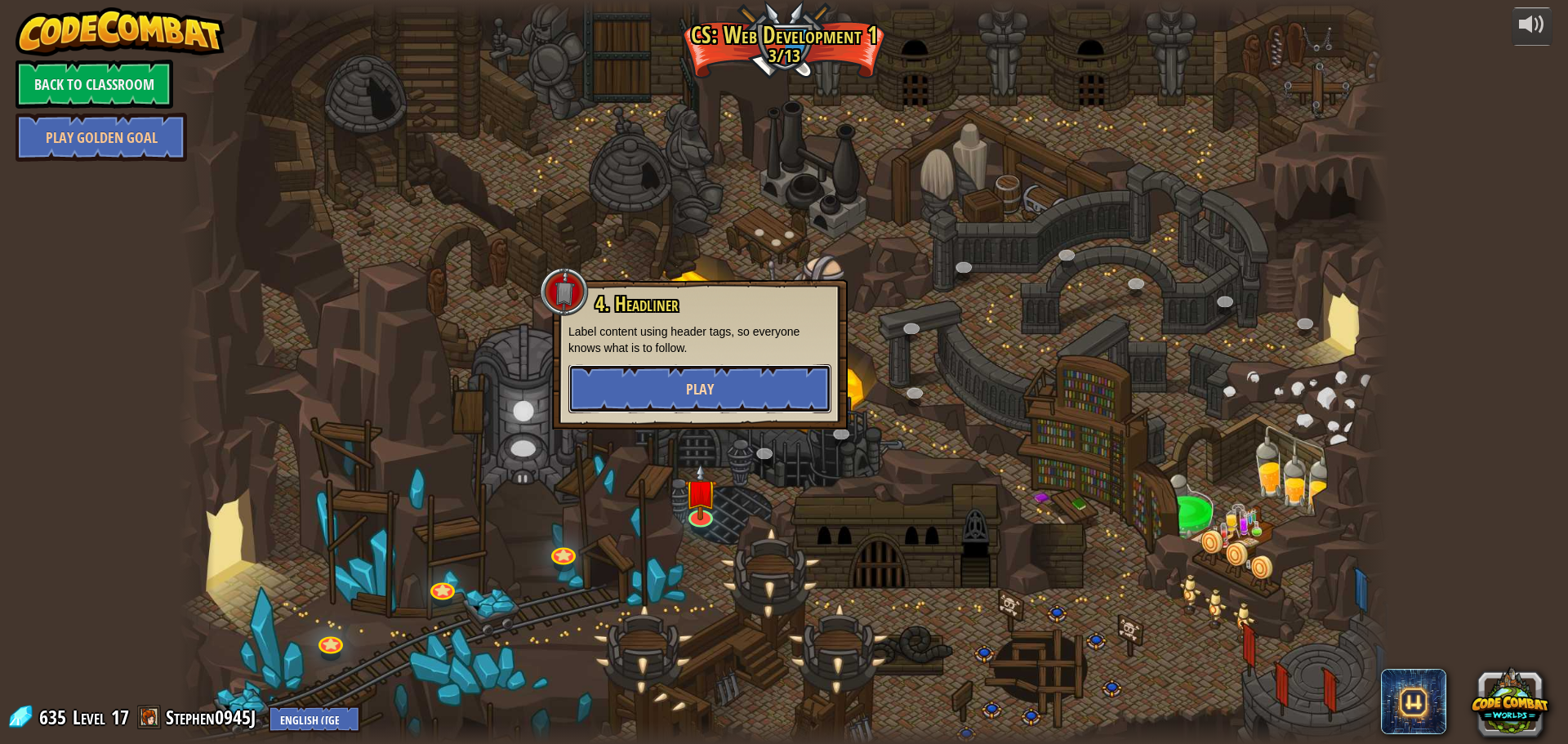
click at [730, 393] on button "Play" at bounding box center [700, 388] width 263 height 49
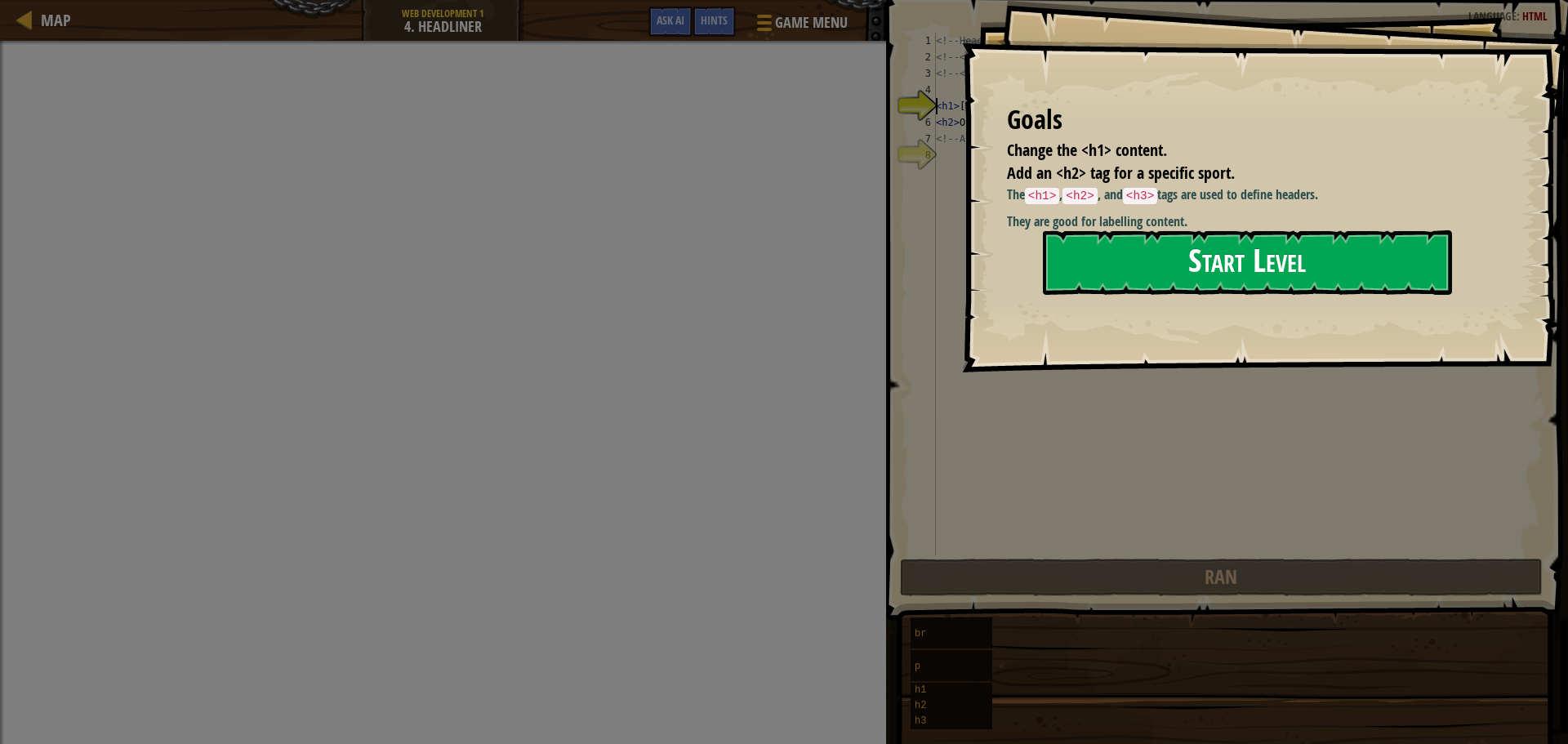
click at [1154, 245] on button "Start Level" at bounding box center [1248, 262] width 410 height 64
